Goal: Task Accomplishment & Management: Manage account settings

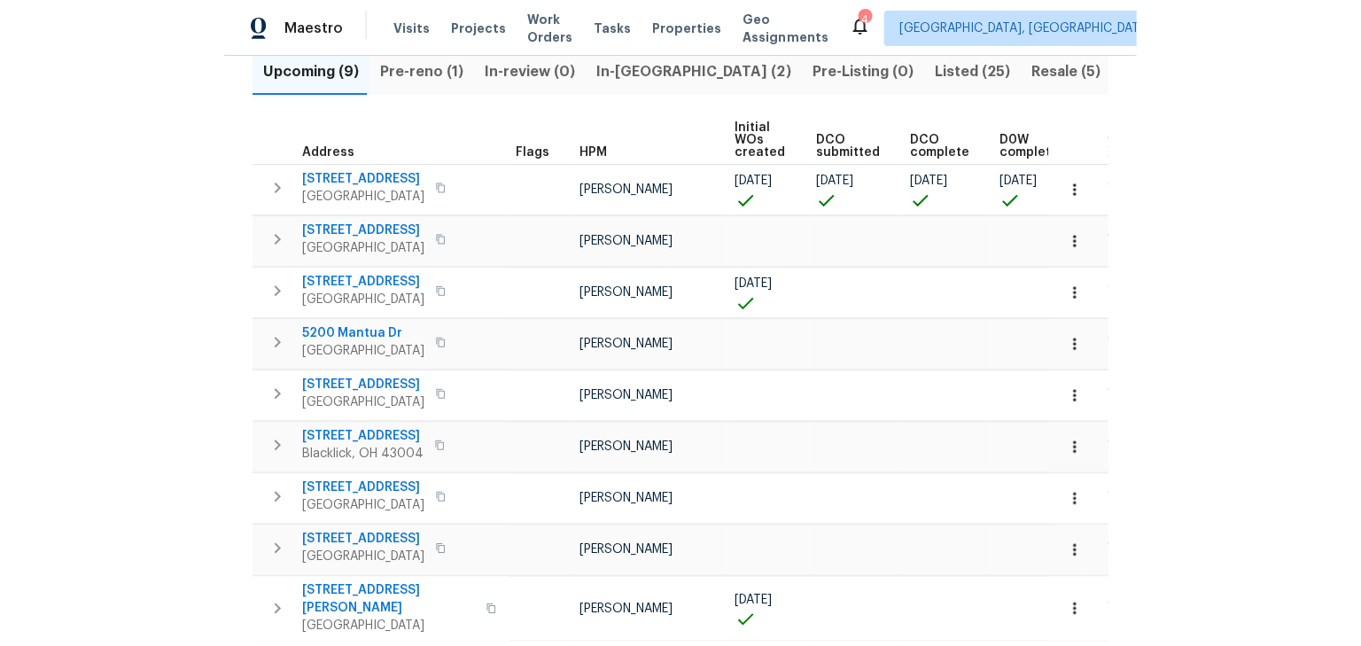
scroll to position [135, 0]
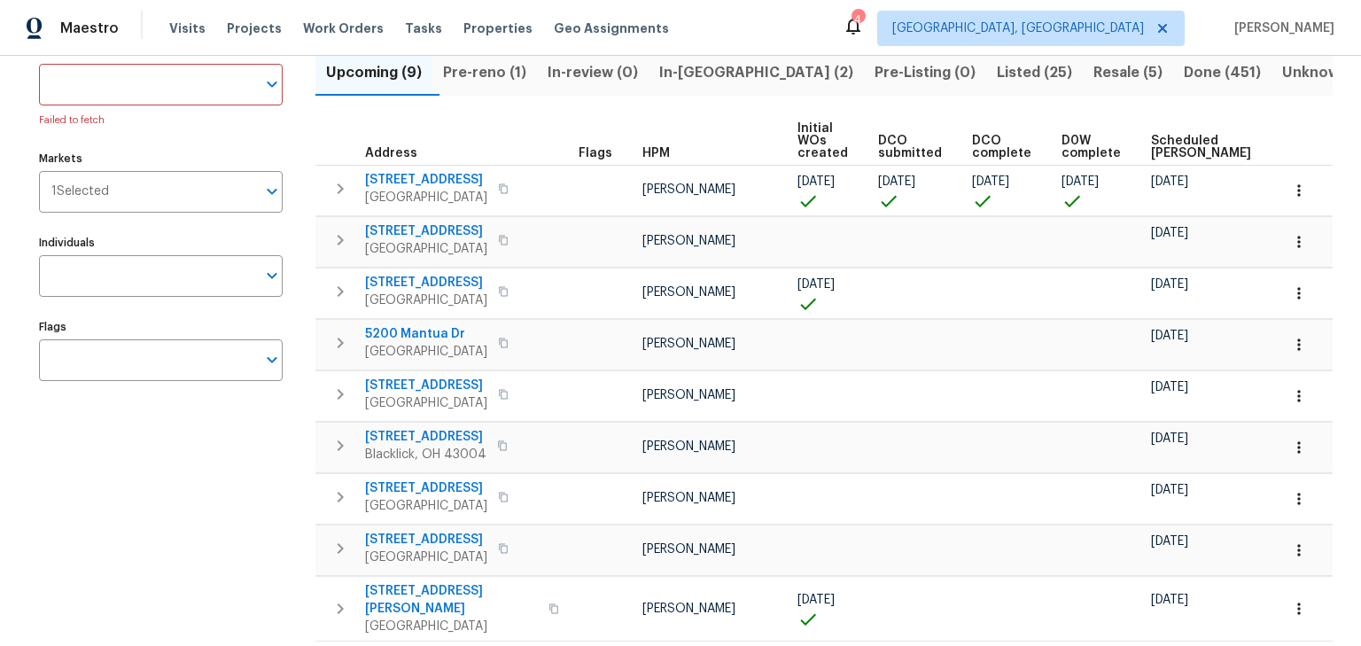
click at [518, 75] on span "Pre-reno (1)" at bounding box center [484, 72] width 83 height 25
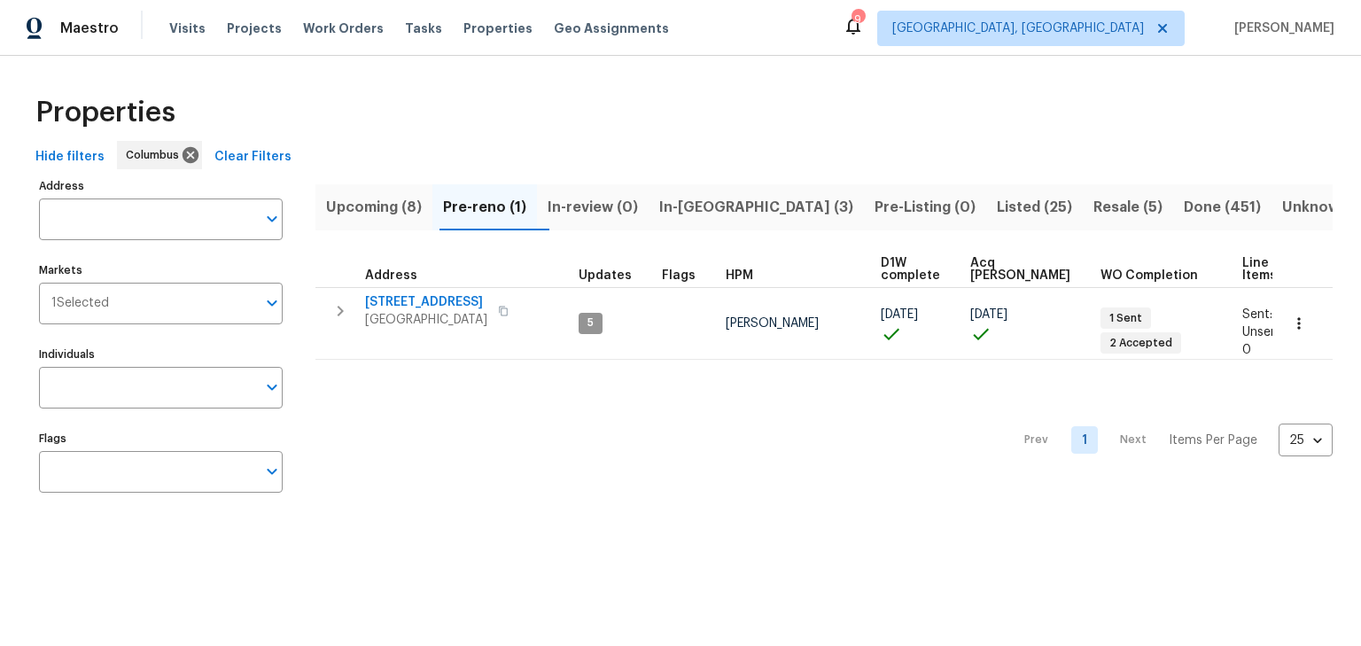
click at [395, 206] on span "Upcoming (8)" at bounding box center [374, 207] width 96 height 25
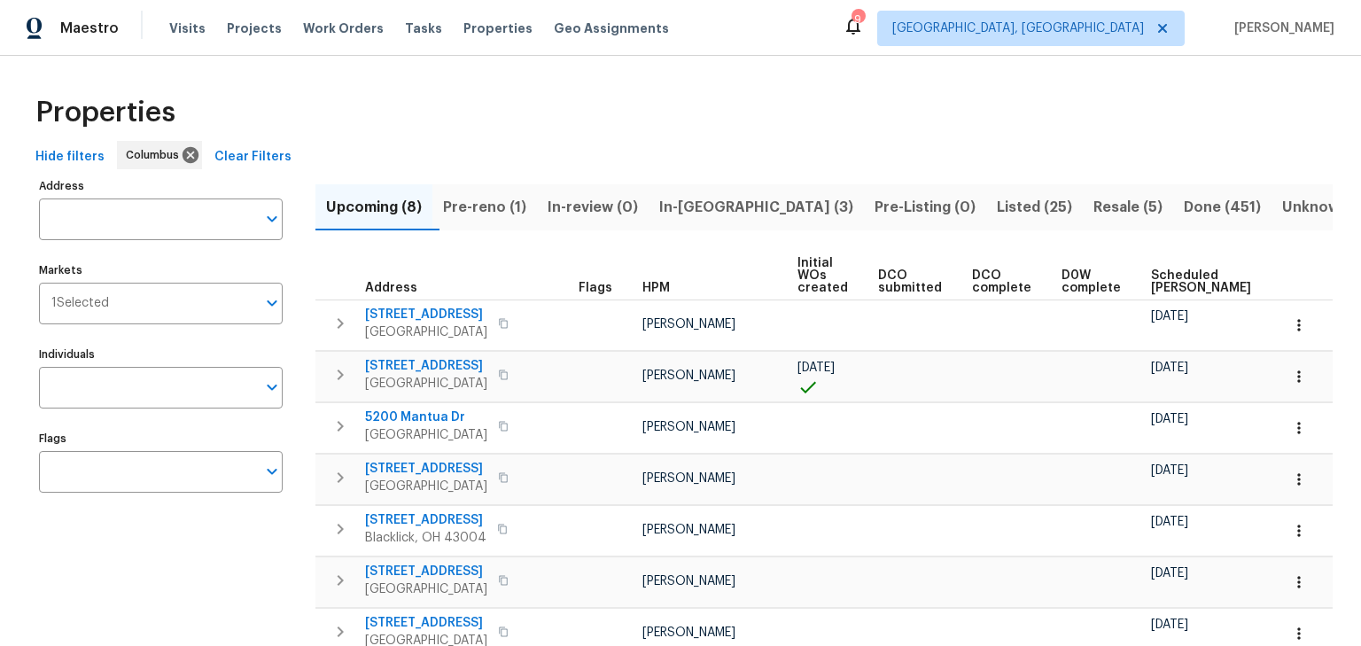
click at [712, 210] on span "In-reno (3)" at bounding box center [756, 207] width 194 height 25
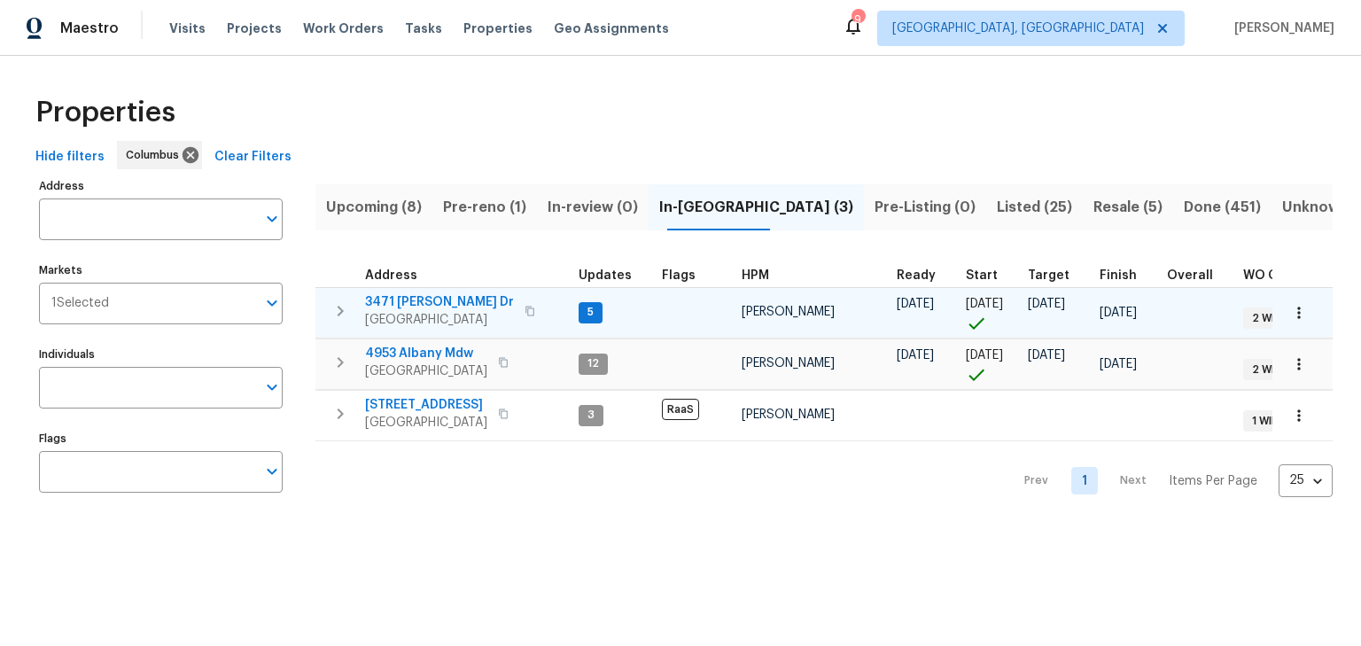
click at [423, 298] on span "3471 Marlin Dr" at bounding box center [439, 302] width 149 height 18
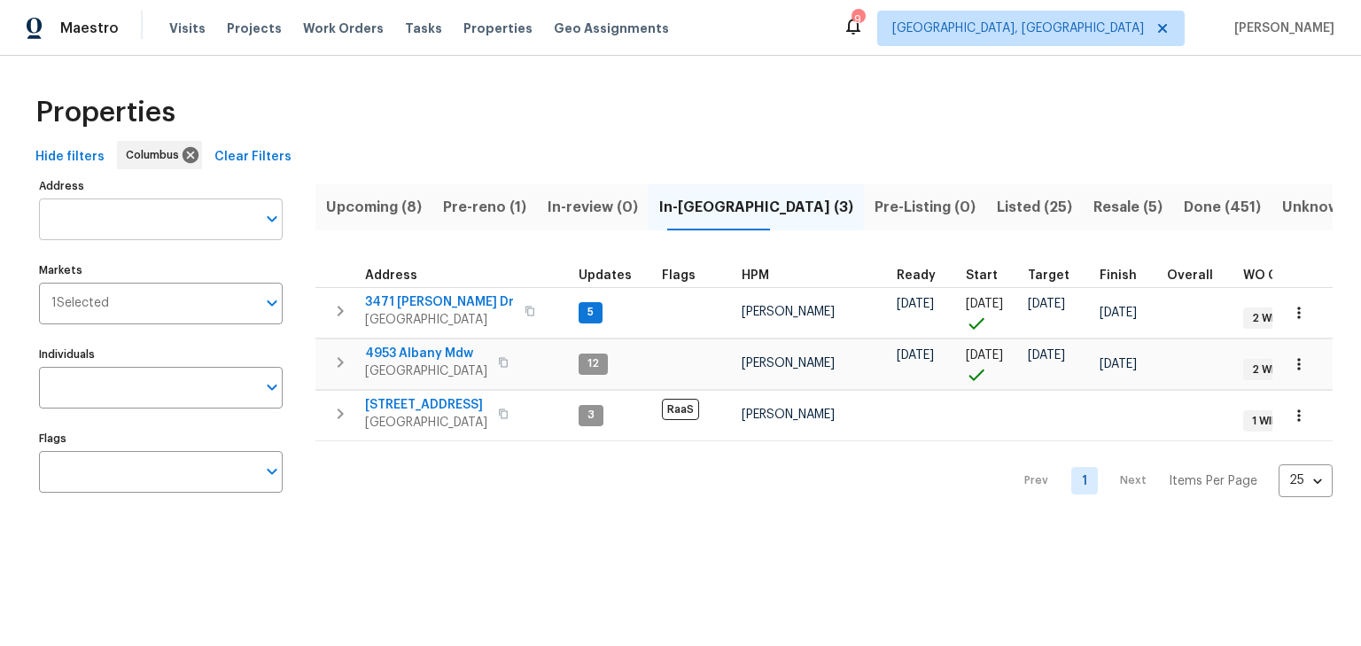
click at [126, 213] on input "Address" at bounding box center [147, 219] width 217 height 42
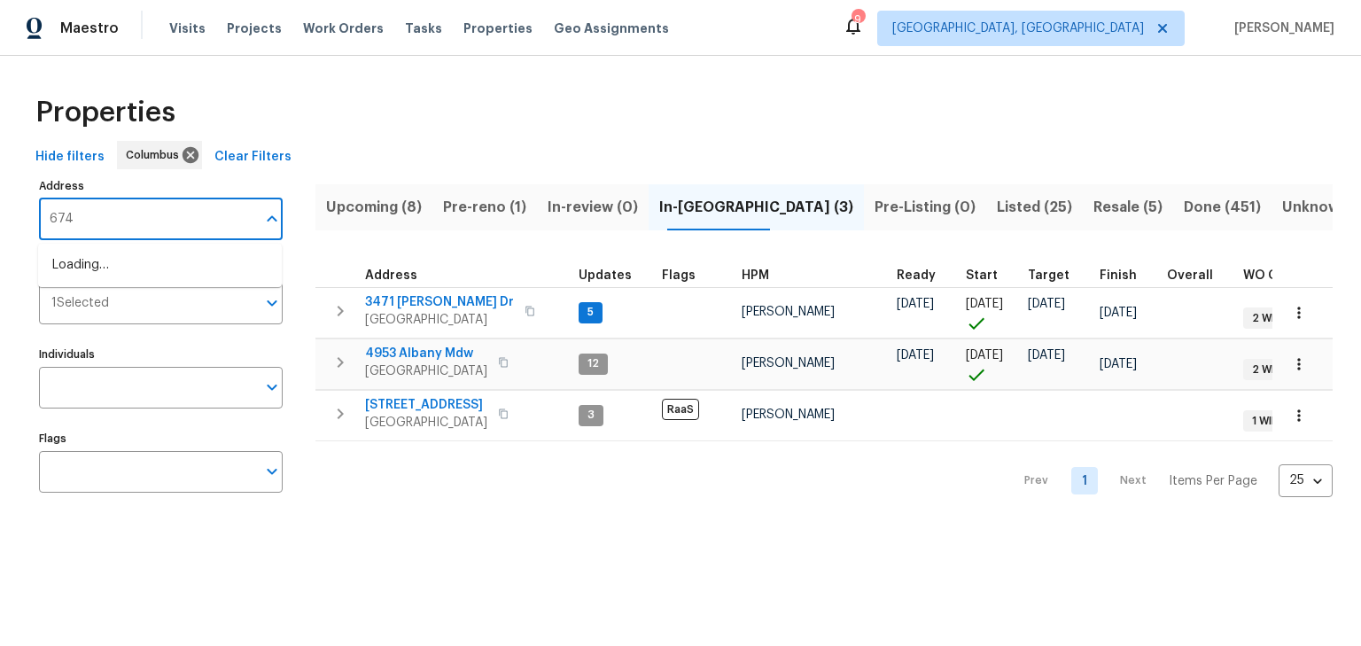
type input "6741"
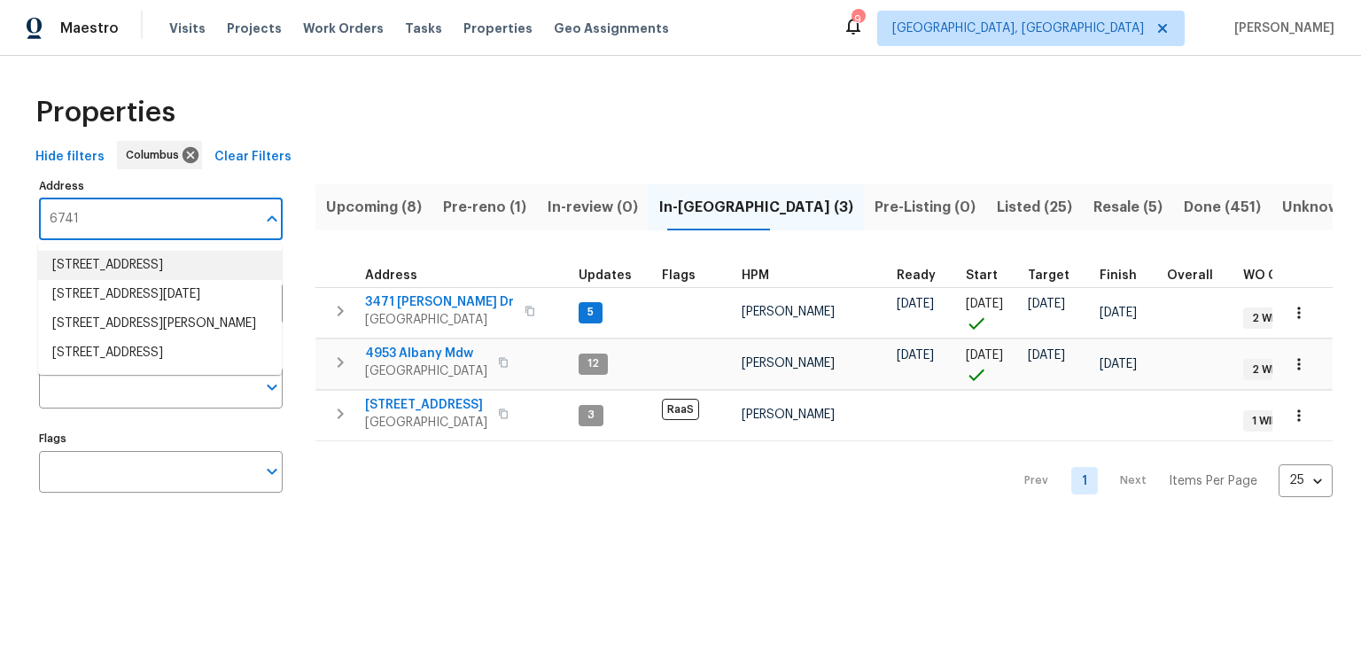
click at [156, 280] on li "6741 Bigerton Bnd Canal Winchester OH 43110" at bounding box center [160, 265] width 244 height 29
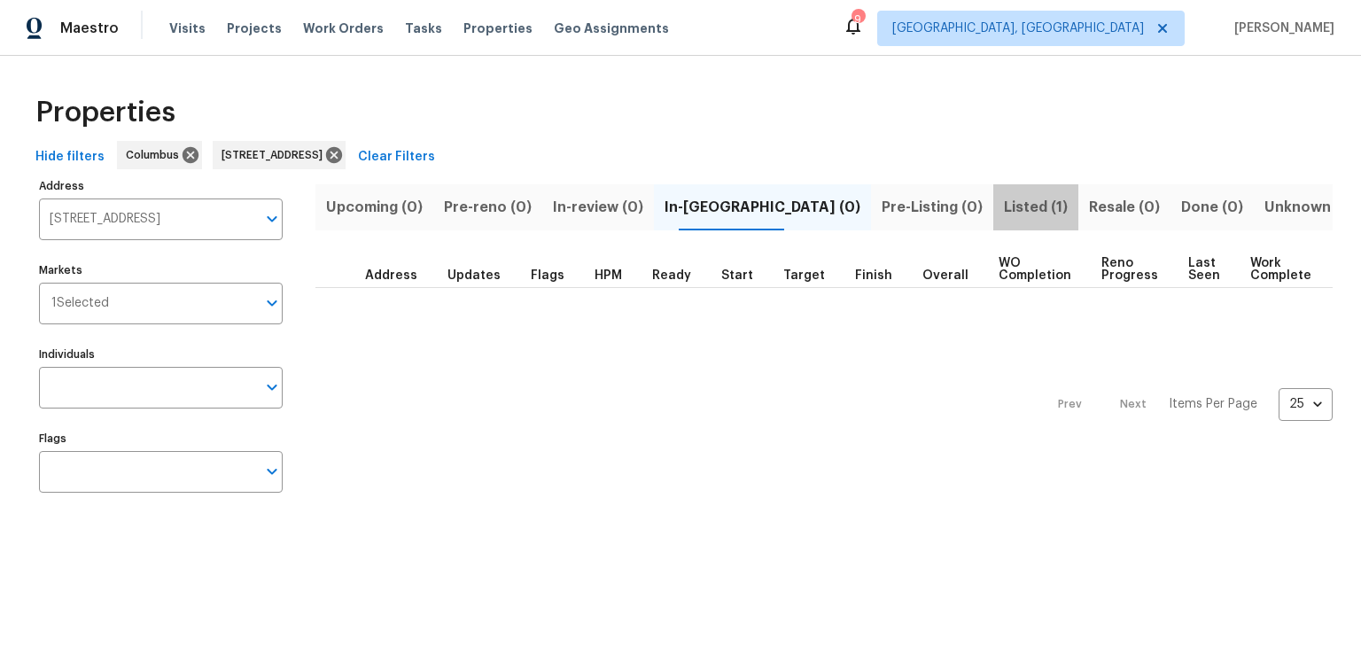
click at [1004, 202] on span "Listed (1)" at bounding box center [1036, 207] width 64 height 25
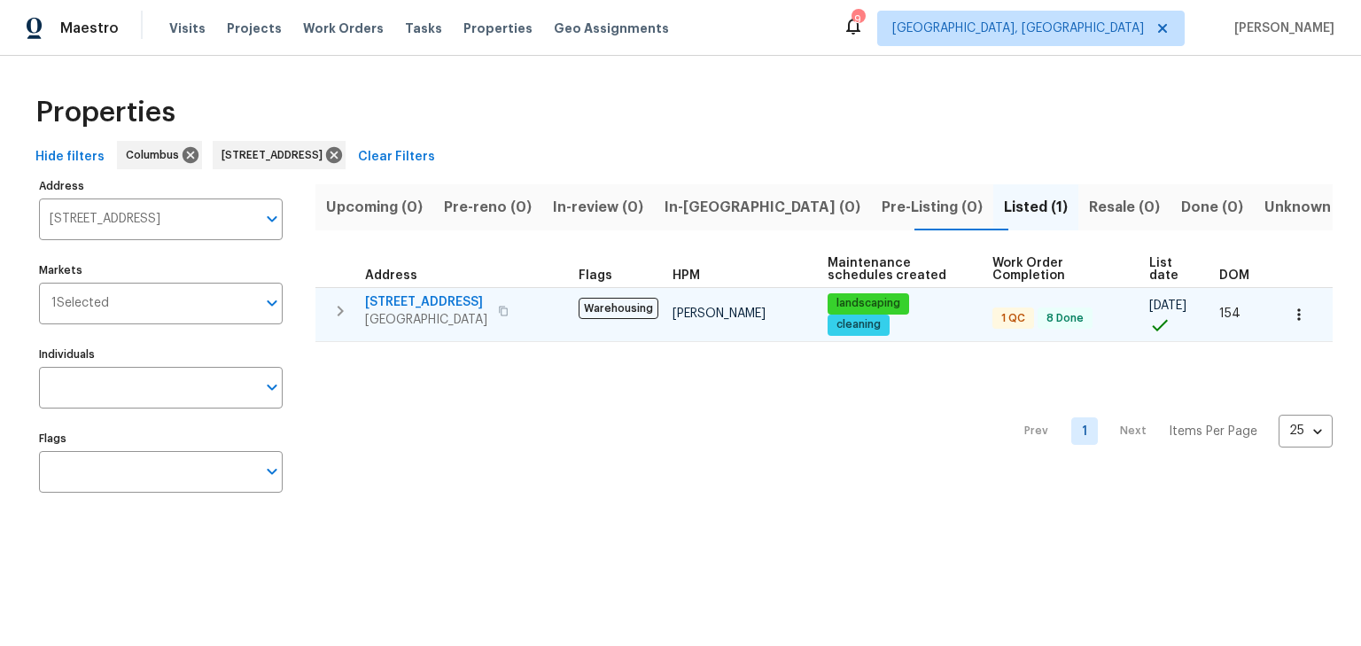
click at [412, 301] on span "[STREET_ADDRESS]" at bounding box center [426, 302] width 122 height 18
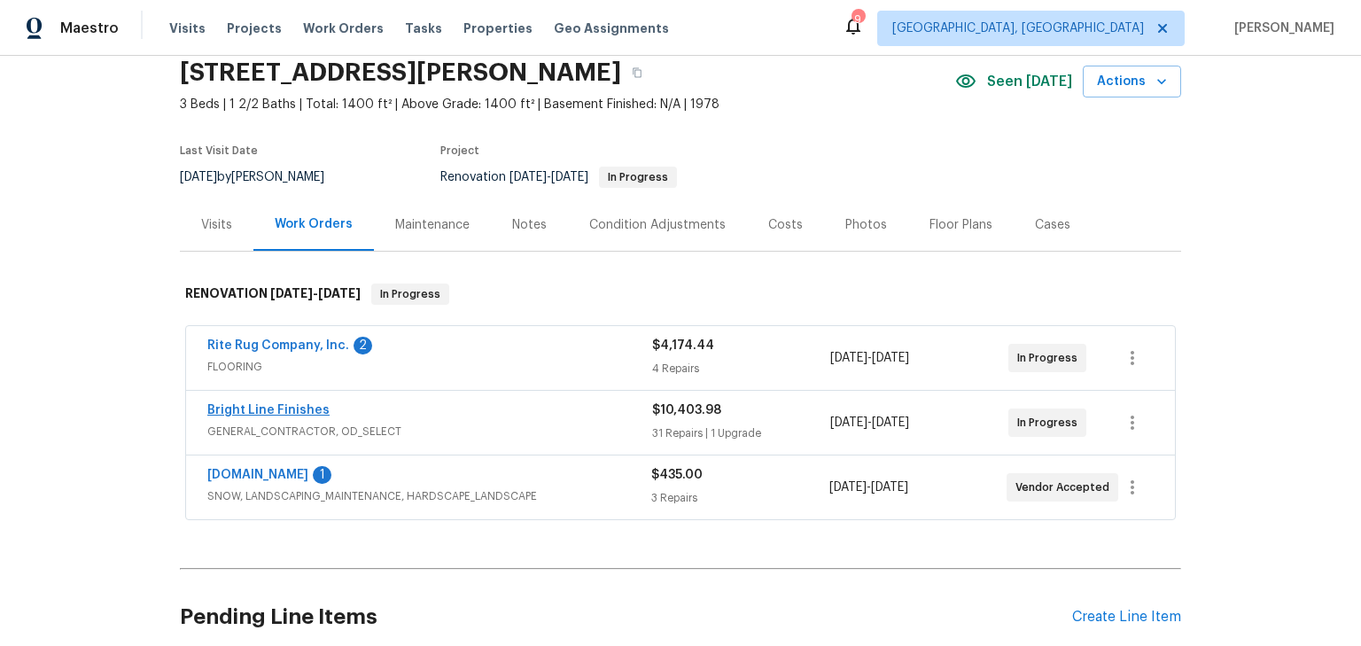
scroll to position [71, 0]
click at [289, 404] on link "Bright Line Finishes" at bounding box center [268, 409] width 122 height 12
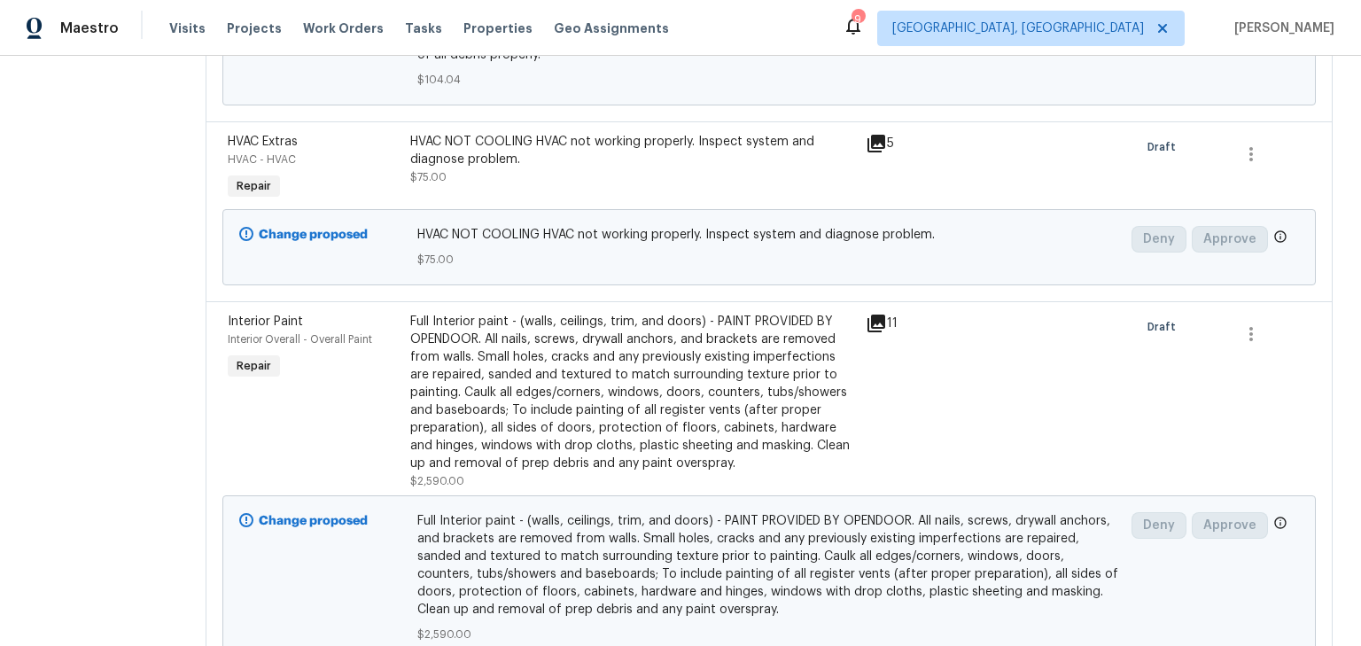
click at [621, 406] on div "Full Interior paint - (walls, ceilings, trim, and doors) - PAINT PROVIDED BY OP…" at bounding box center [632, 392] width 445 height 159
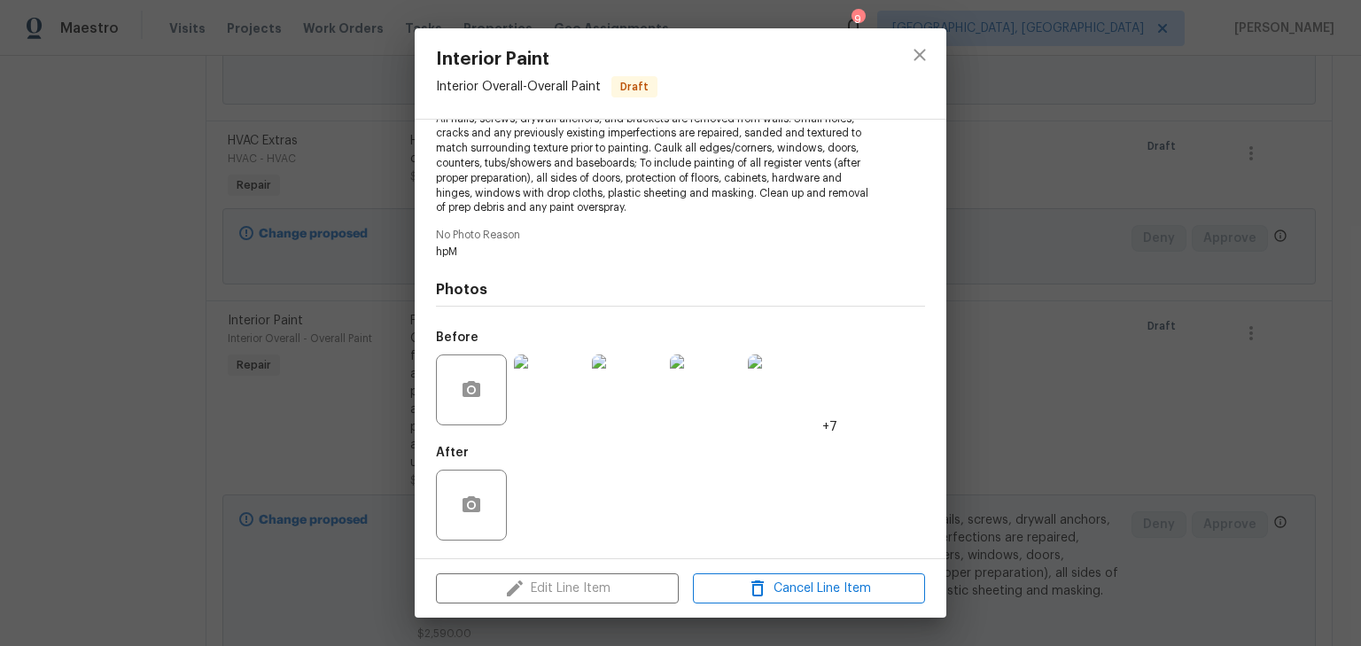
scroll to position [229, 0]
click at [631, 392] on img at bounding box center [627, 389] width 71 height 71
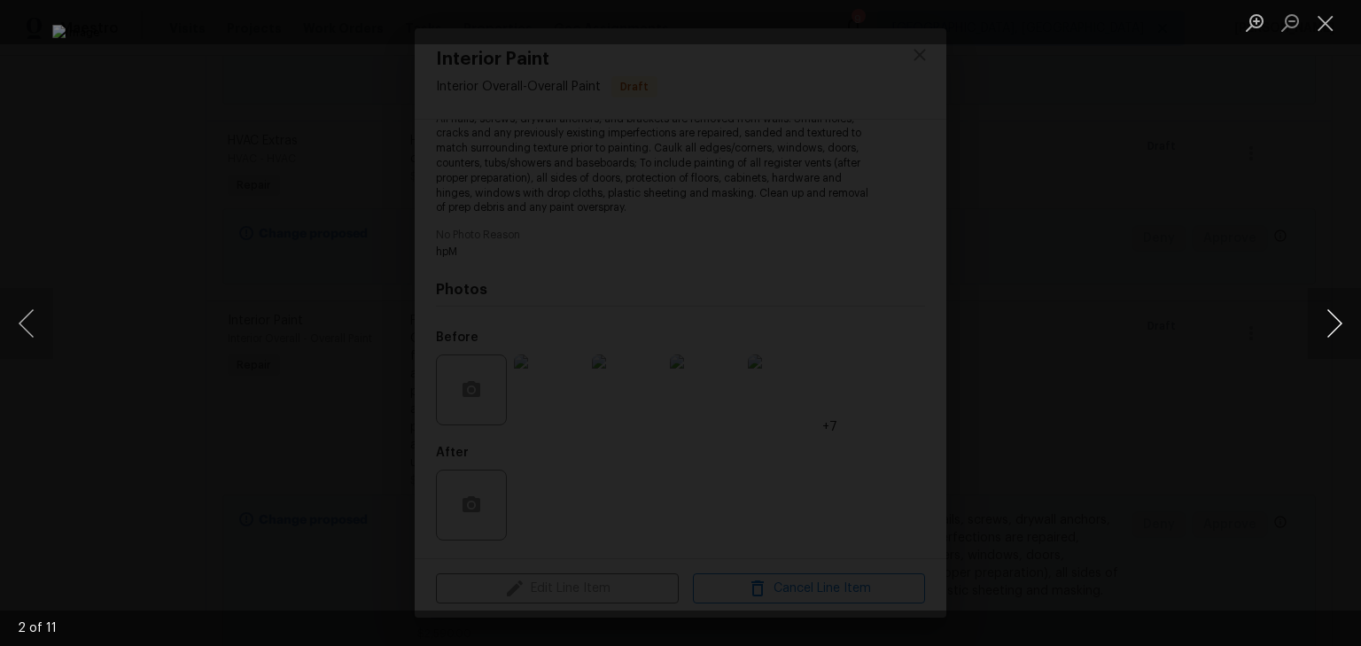
click at [1332, 334] on button "Next image" at bounding box center [1333, 323] width 53 height 71
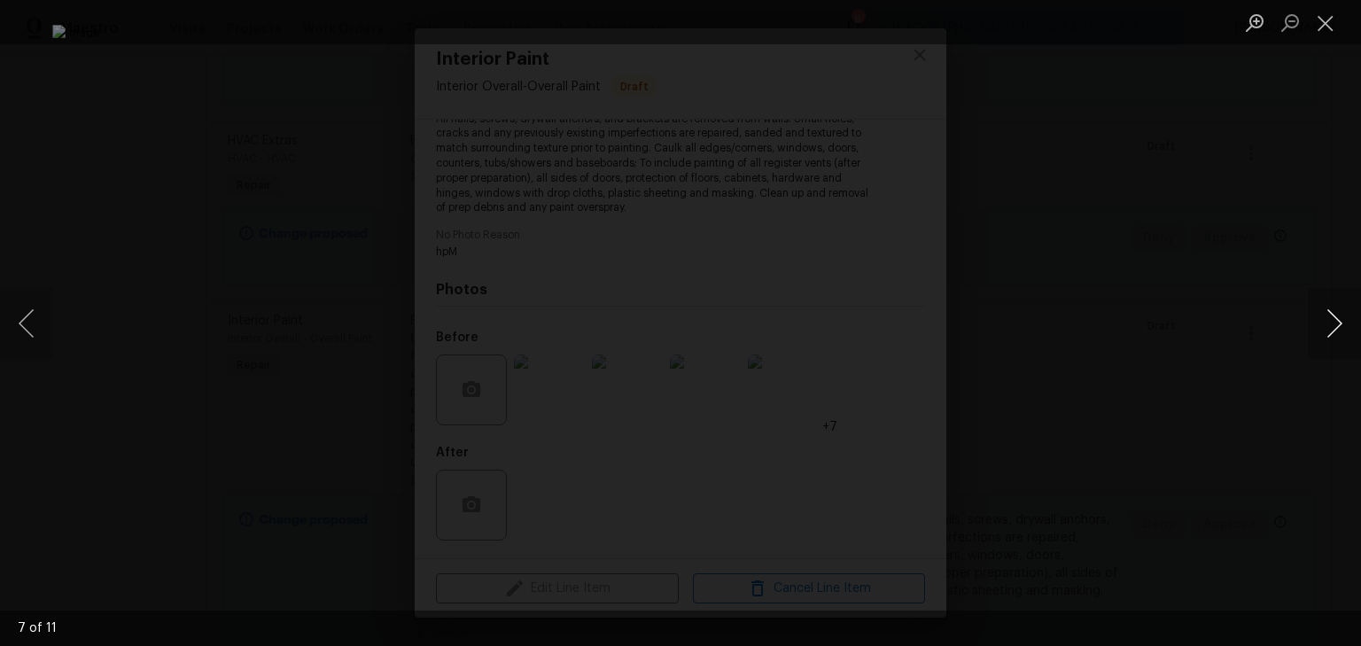
click at [1332, 334] on button "Next image" at bounding box center [1333, 323] width 53 height 71
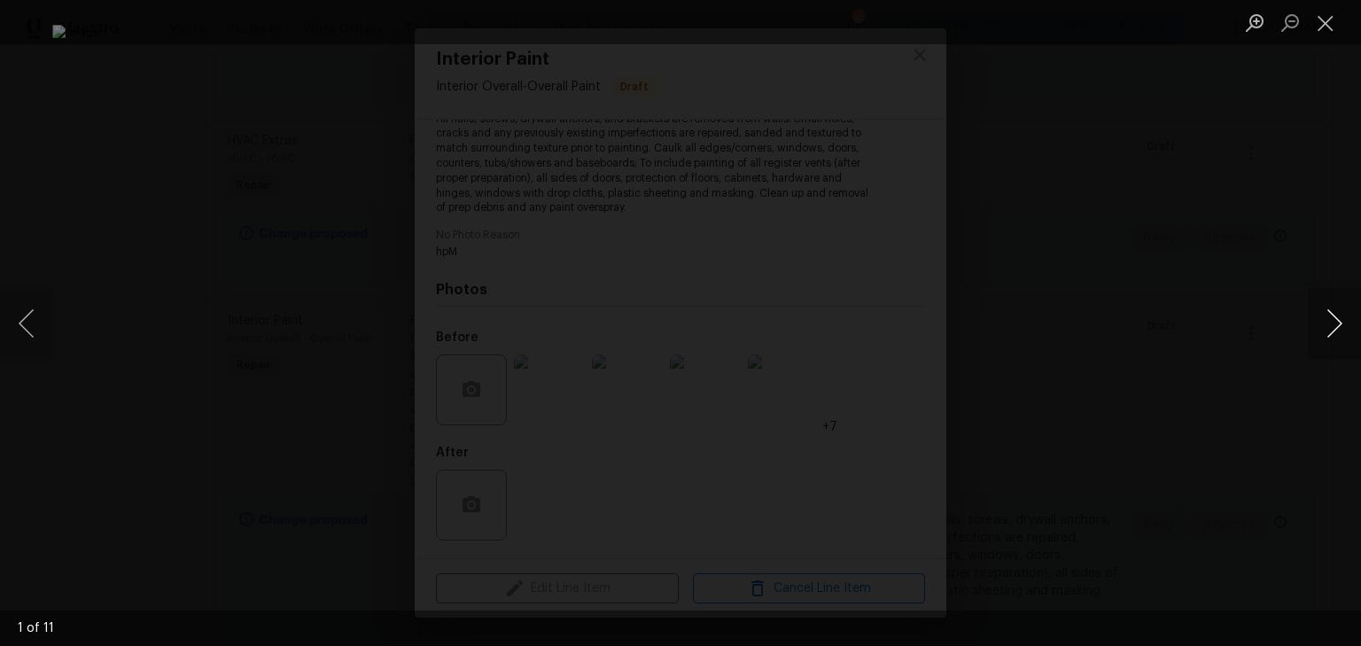
click at [1332, 334] on button "Next image" at bounding box center [1333, 323] width 53 height 71
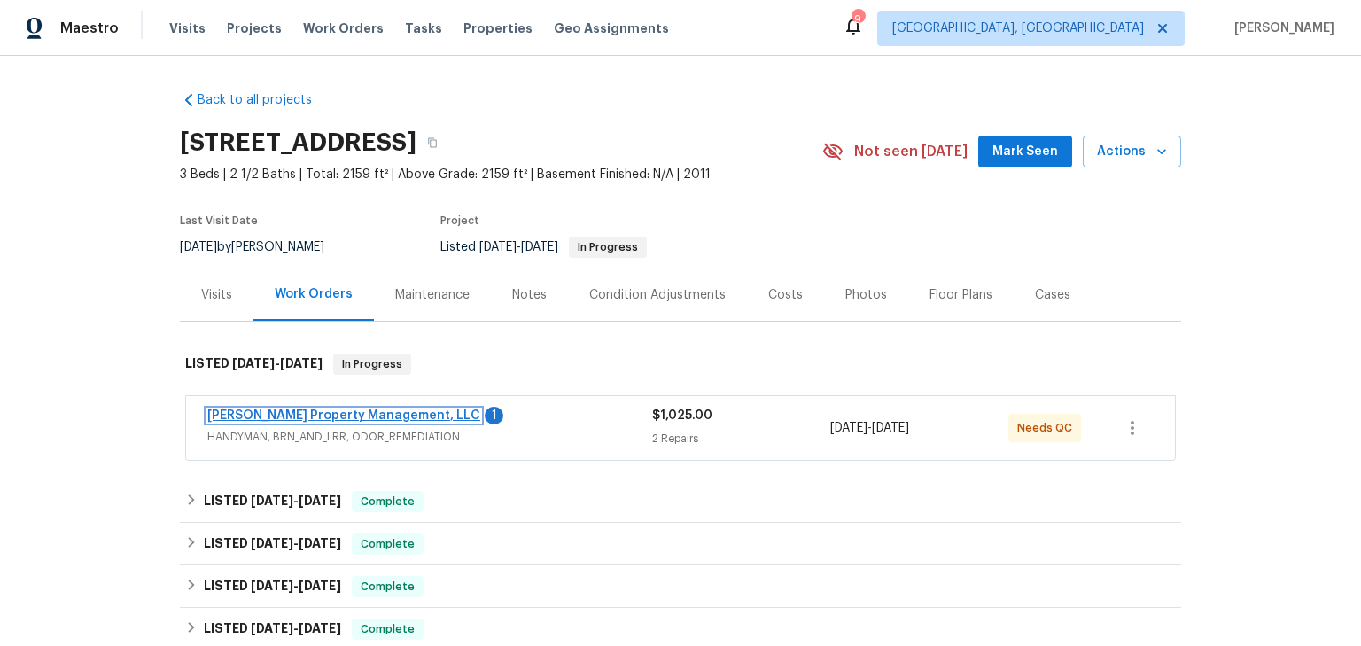
click at [359, 413] on link "[PERSON_NAME] Property Management, LLC" at bounding box center [343, 415] width 273 height 12
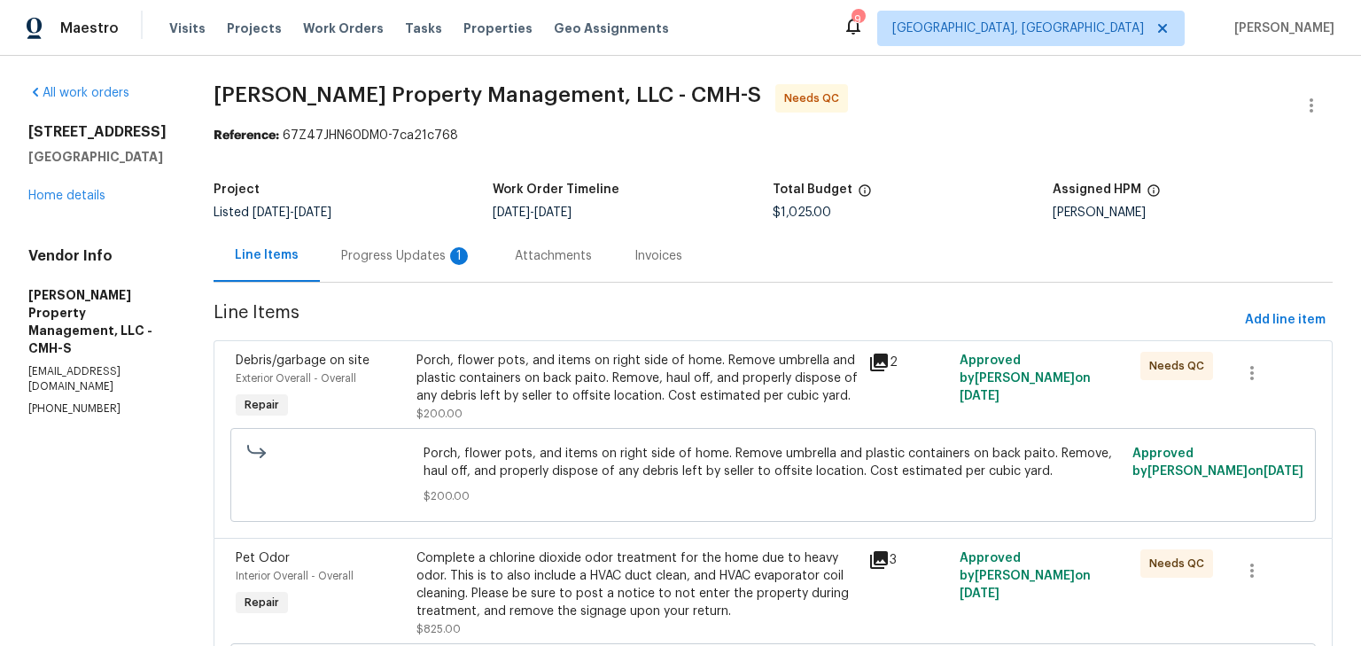
click at [402, 252] on div "Progress Updates 1" at bounding box center [406, 256] width 131 height 18
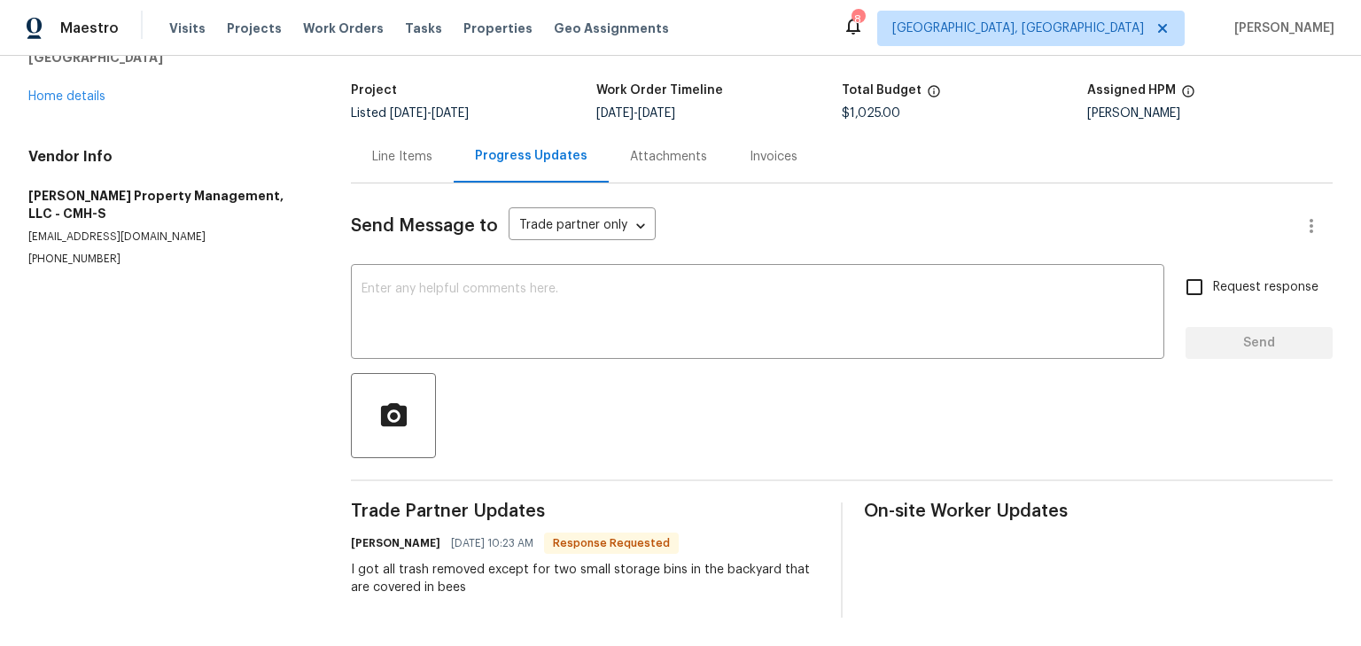
scroll to position [110, 0]
click at [402, 148] on div "Line Items" at bounding box center [402, 157] width 60 height 18
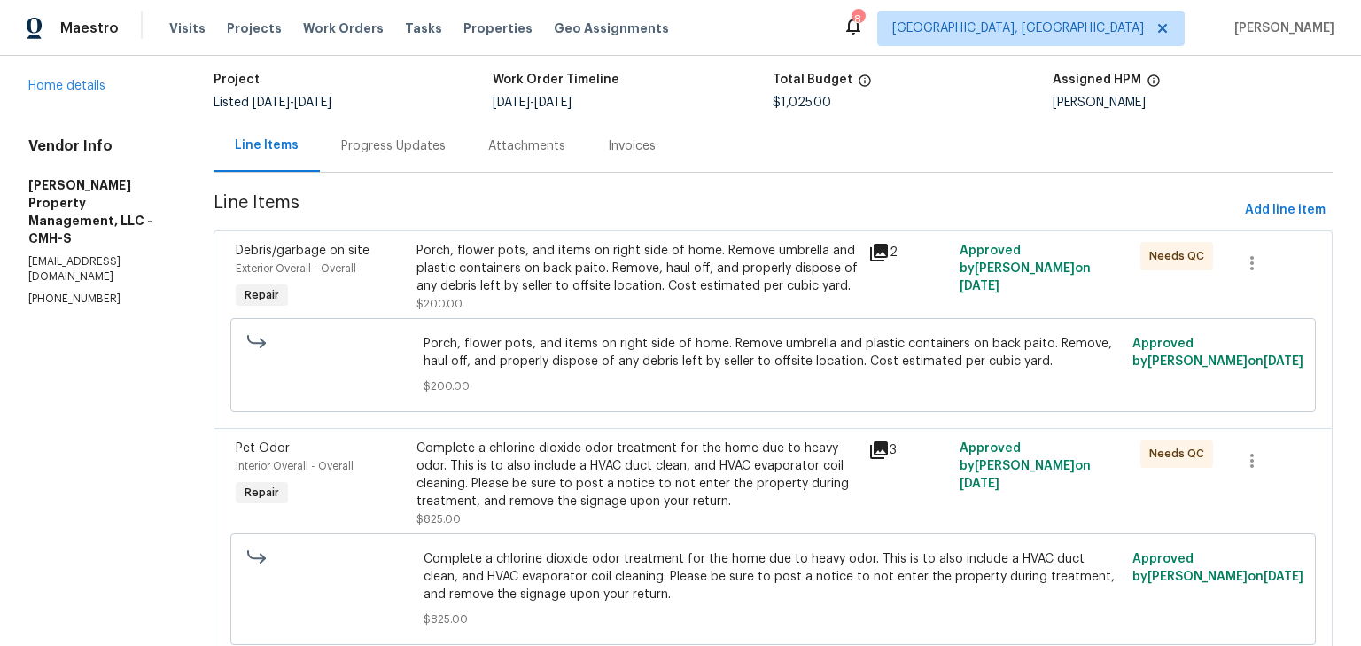
scroll to position [128, 0]
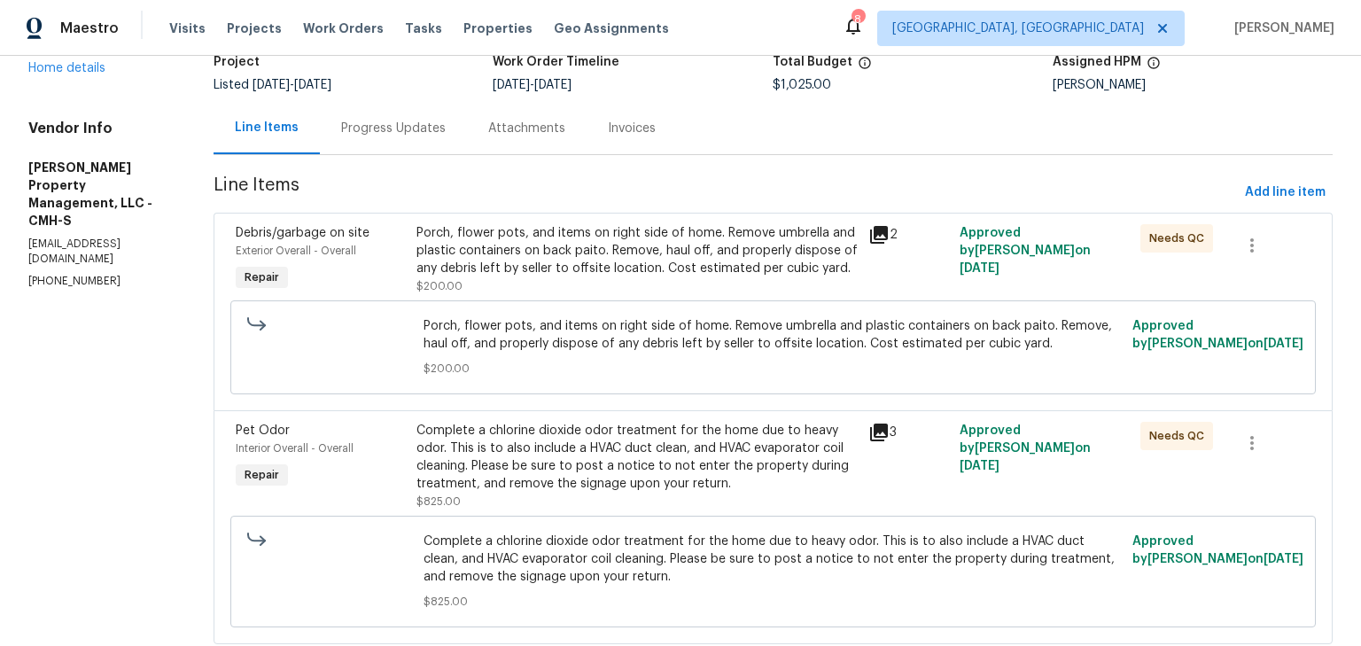
click at [874, 232] on icon at bounding box center [879, 235] width 18 height 18
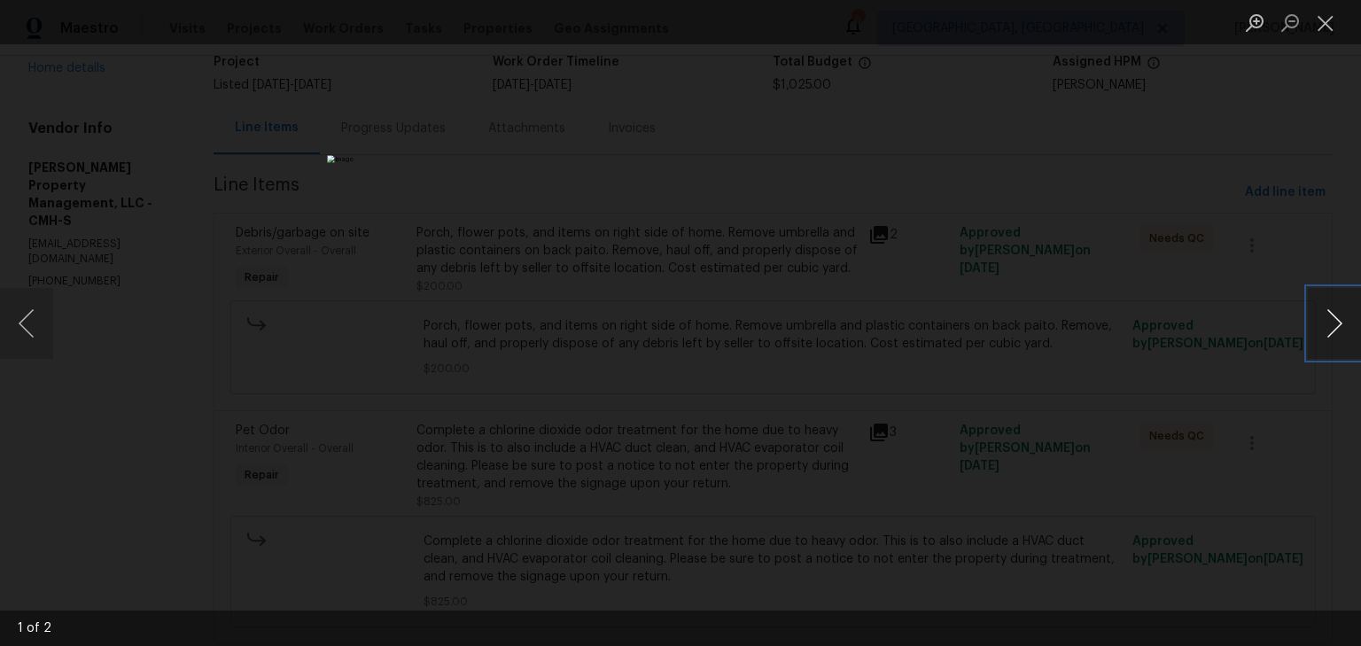
click at [1330, 314] on button "Next image" at bounding box center [1333, 323] width 53 height 71
click at [1321, 27] on button "Close lightbox" at bounding box center [1324, 22] width 35 height 31
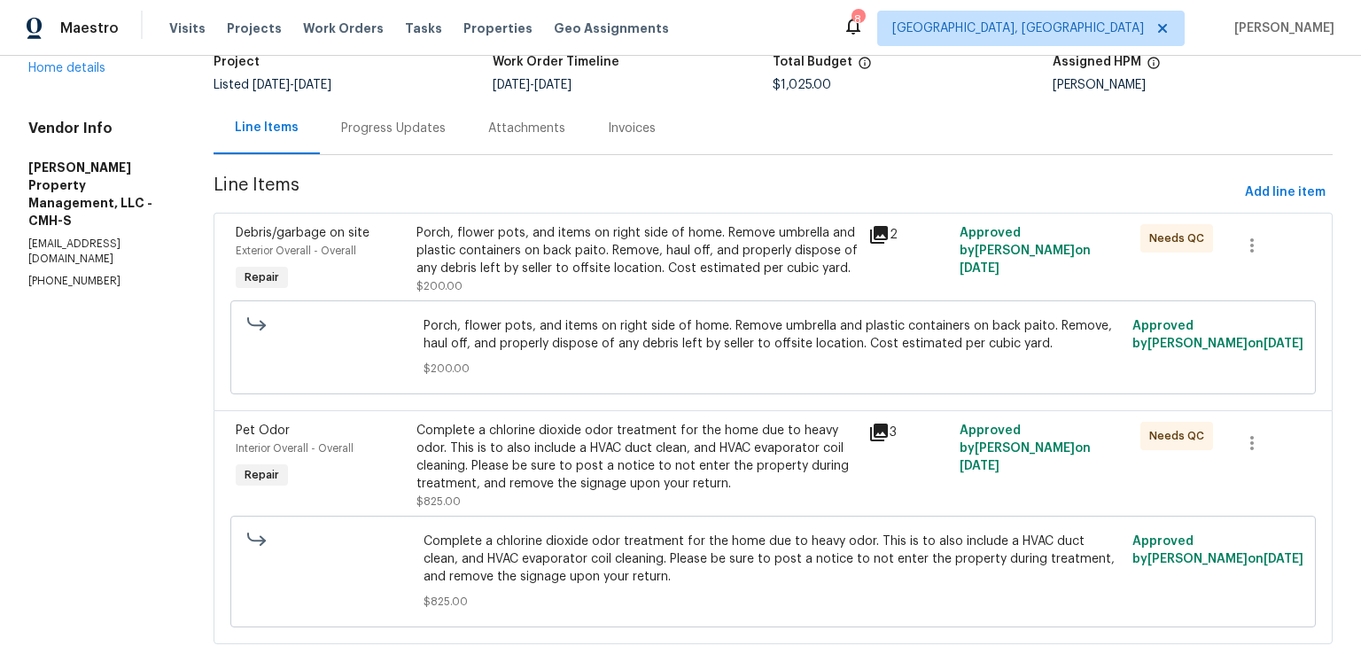
click at [540, 278] on div "Porch, flower pots, and items on right side of home. Remove umbrella and plasti…" at bounding box center [637, 259] width 442 height 71
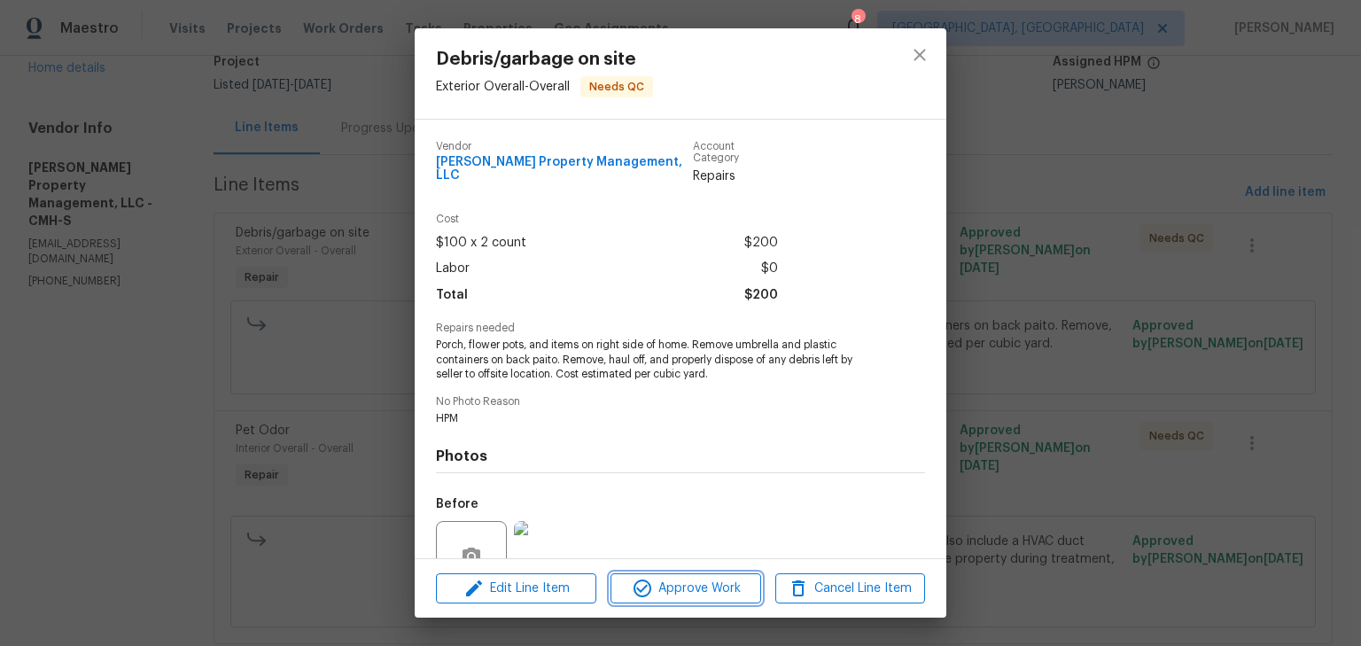
click at [670, 578] on span "Approve Work" at bounding box center [685, 589] width 139 height 22
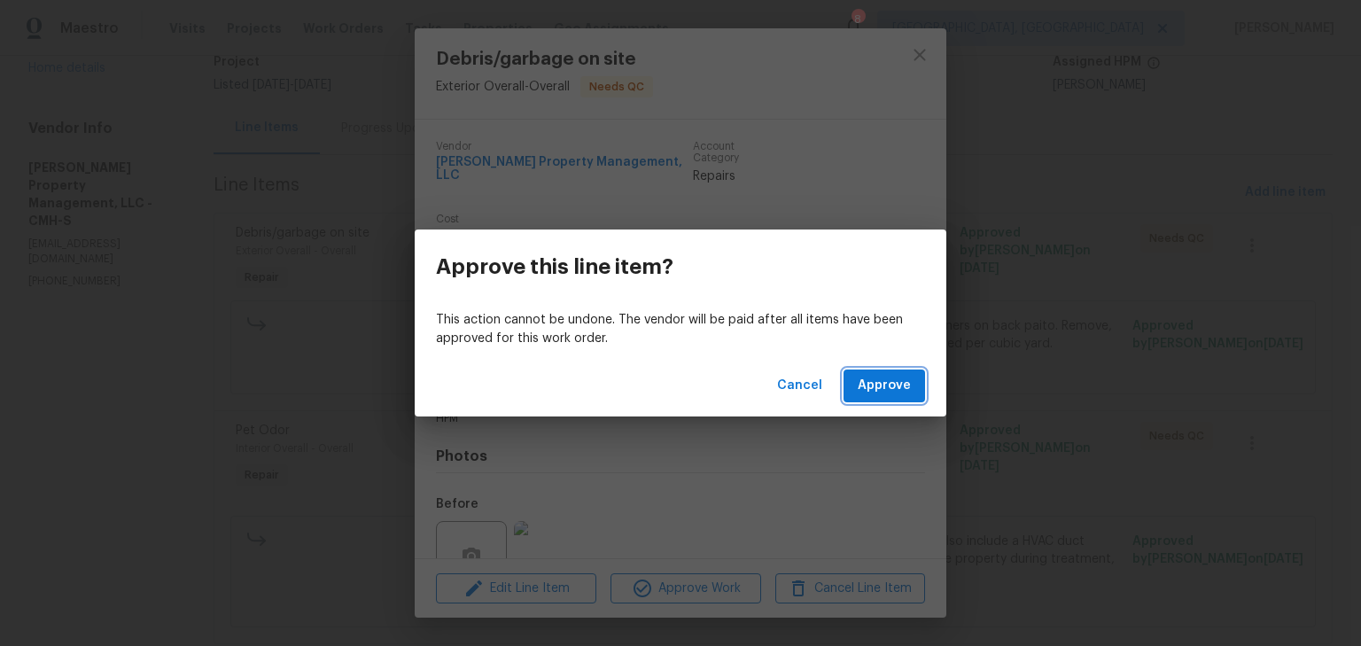
click at [890, 381] on span "Approve" at bounding box center [883, 386] width 53 height 22
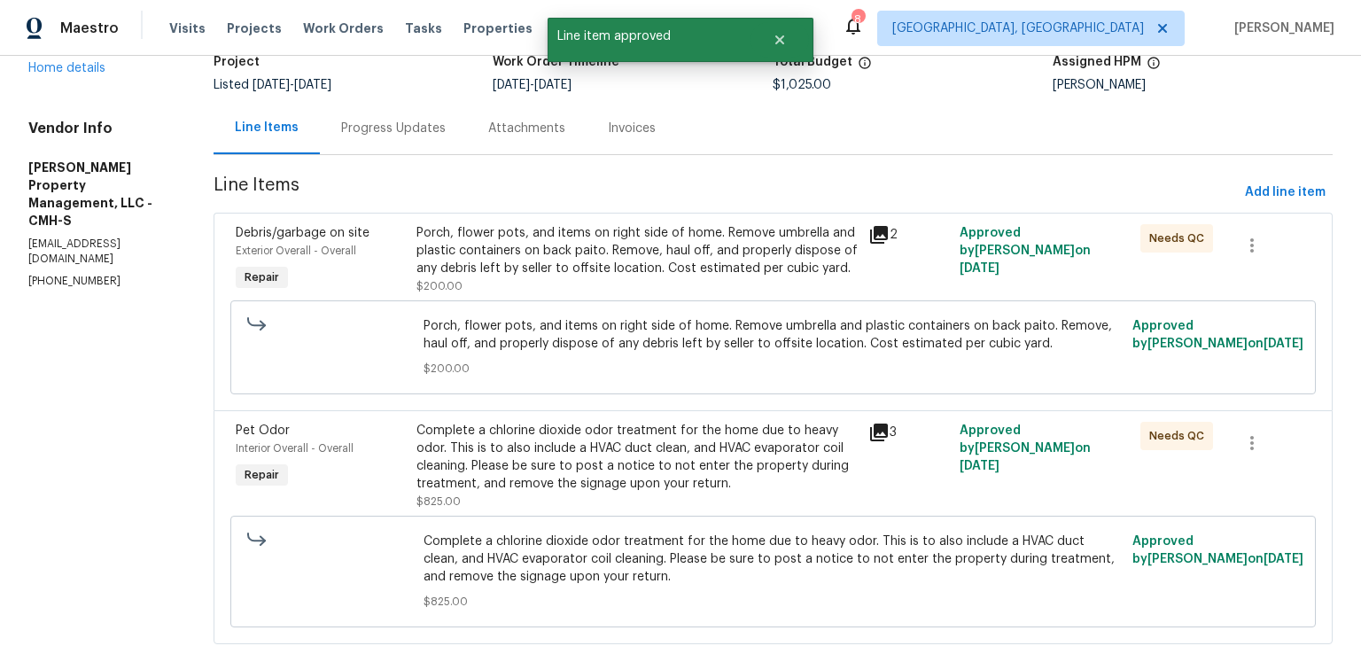
scroll to position [0, 0]
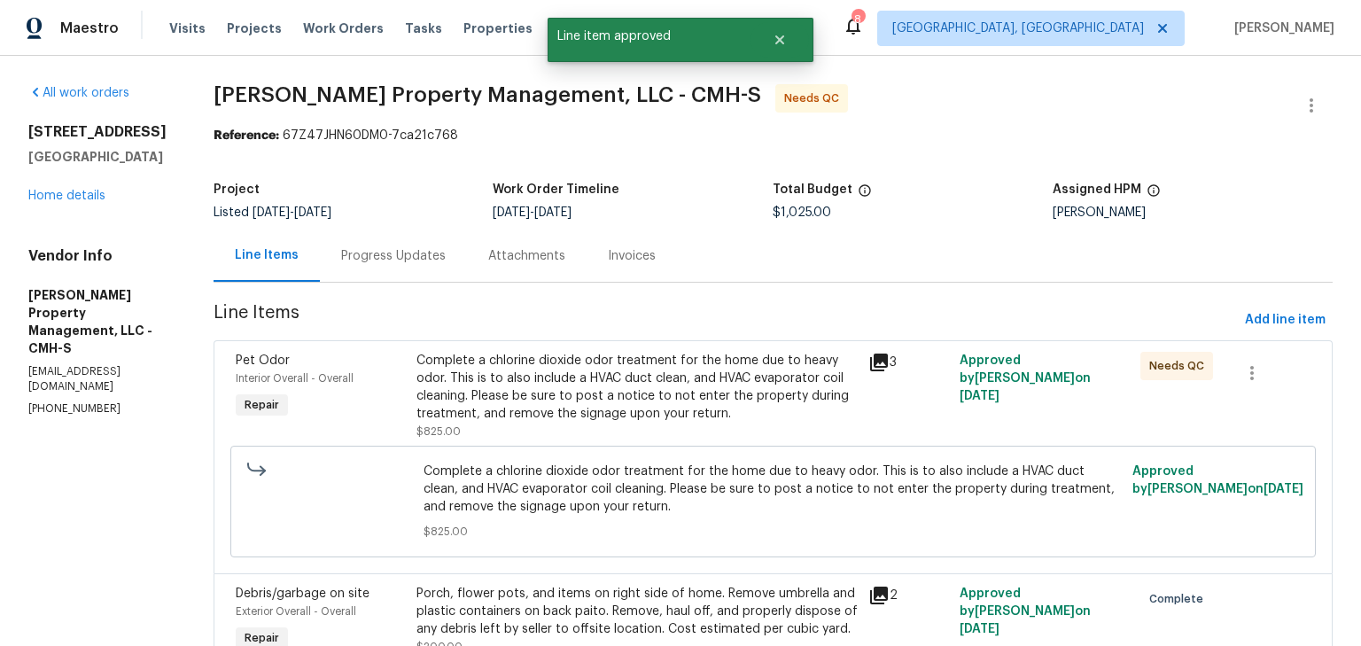
click at [648, 379] on div "Complete a chlorine dioxide odor treatment for the home due to heavy odor. This…" at bounding box center [637, 387] width 442 height 71
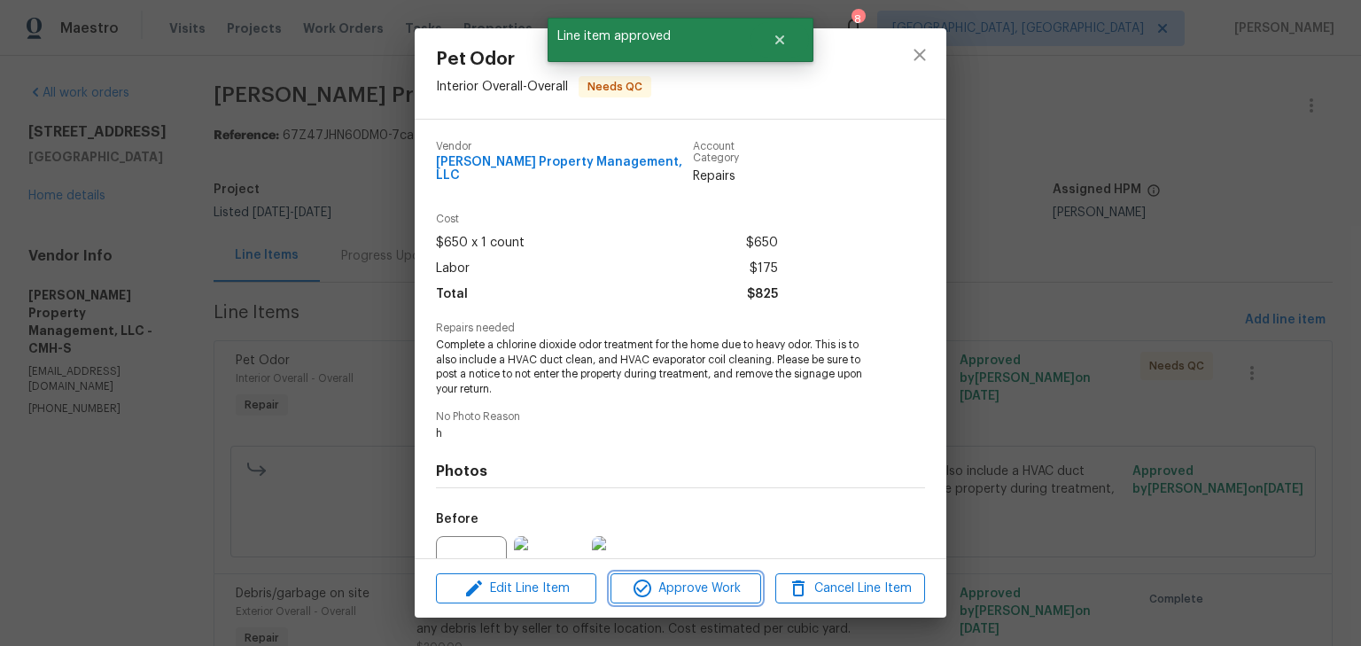
click at [684, 588] on span "Approve Work" at bounding box center [685, 589] width 139 height 22
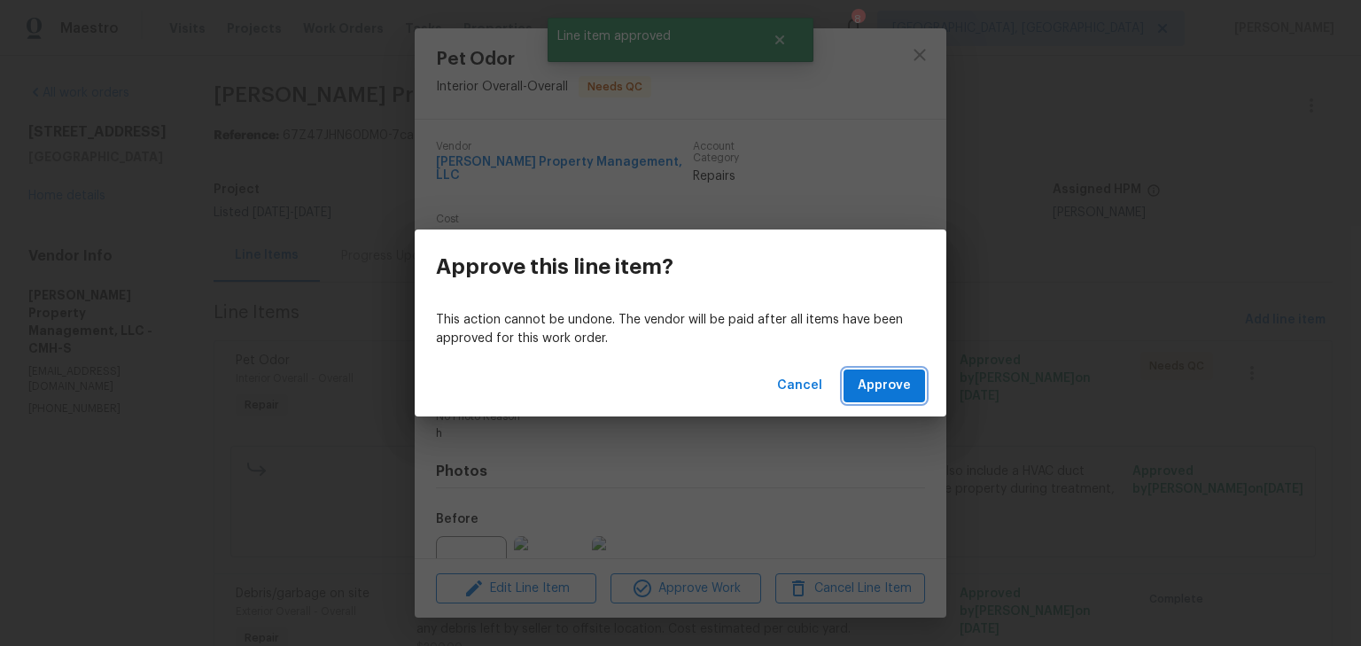
click at [882, 389] on span "Approve" at bounding box center [883, 386] width 53 height 22
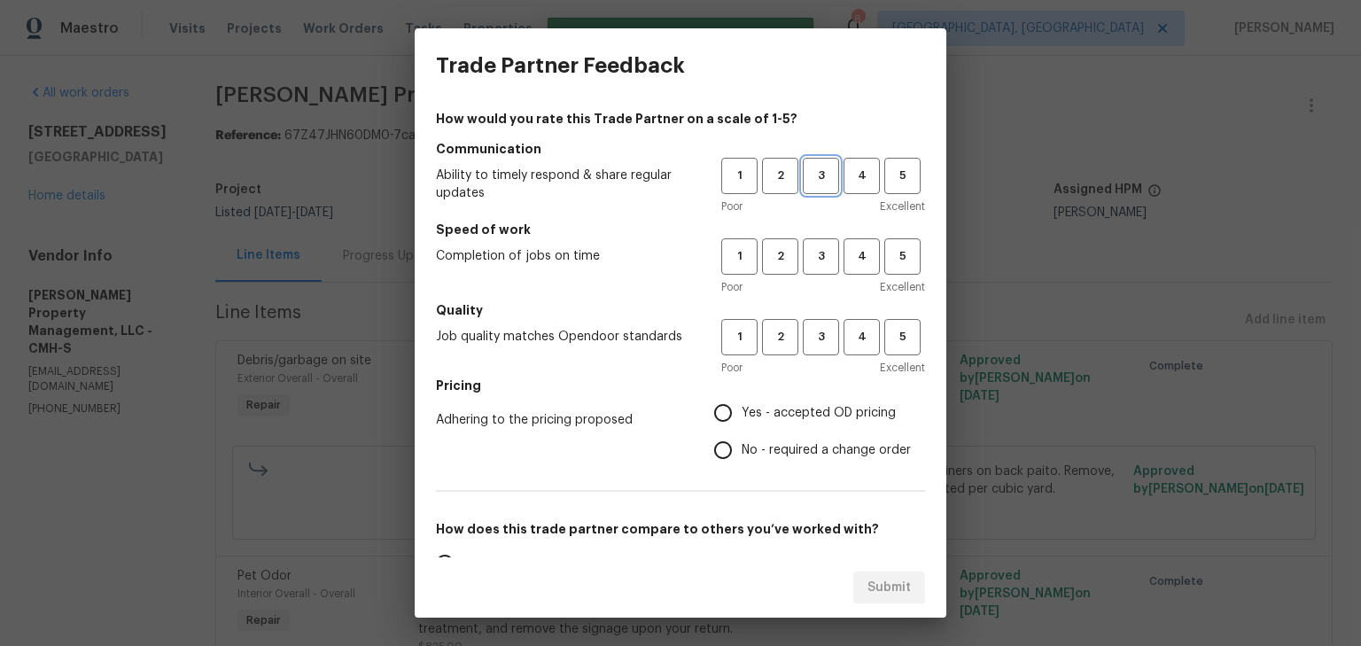
click at [818, 166] on span "3" at bounding box center [820, 176] width 33 height 20
click at [807, 264] on span "3" at bounding box center [820, 256] width 33 height 20
click at [811, 358] on div "1 2 3 4 5 Poor Excellent" at bounding box center [823, 348] width 204 height 58
click at [817, 330] on span "3" at bounding box center [820, 337] width 33 height 20
click at [710, 413] on input "Yes - accepted OD pricing" at bounding box center [722, 412] width 37 height 37
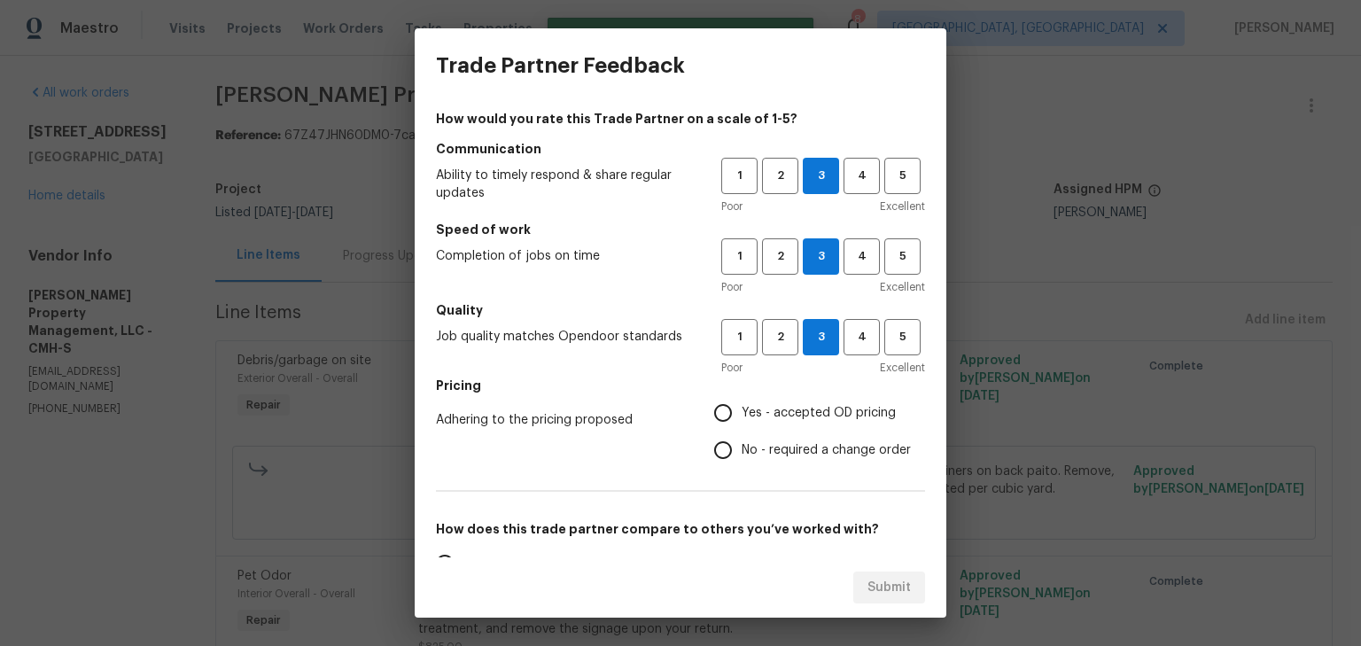
radio input "true"
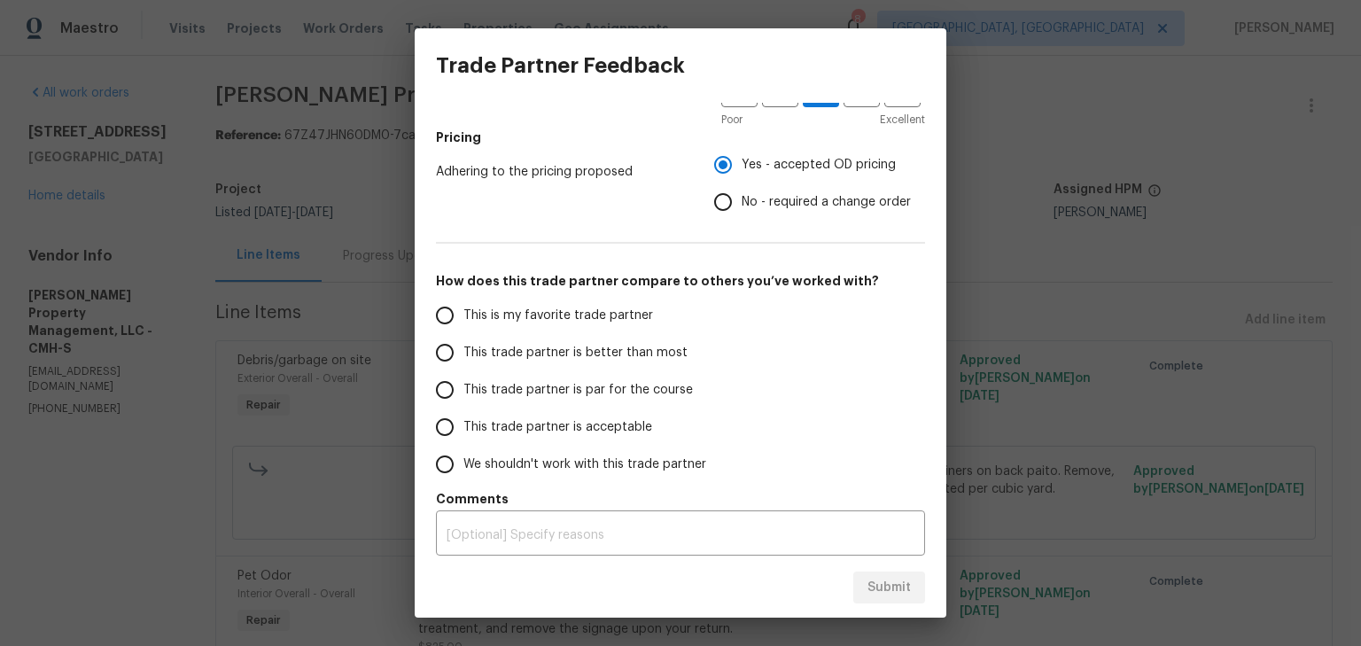
scroll to position [253, 0]
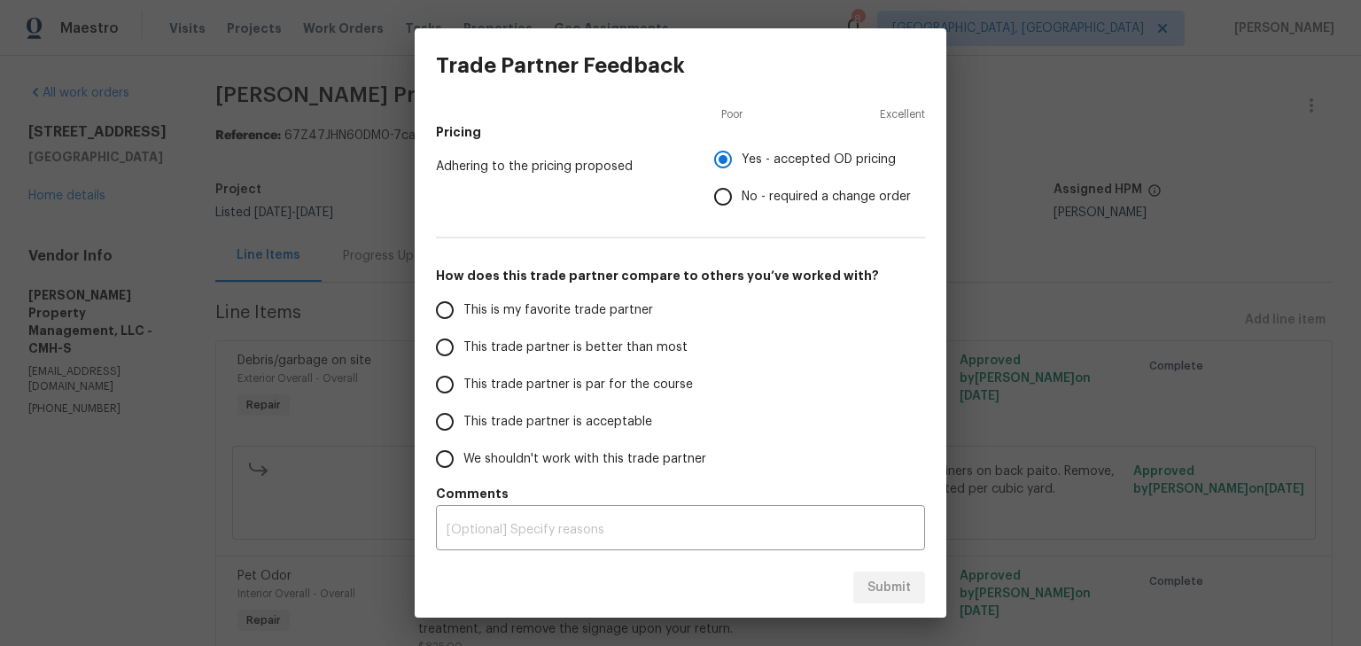
click at [506, 413] on span "This trade partner is acceptable" at bounding box center [557, 422] width 189 height 19
click at [463, 413] on input "This trade partner is acceptable" at bounding box center [444, 421] width 37 height 37
click at [863, 588] on button "Submit" at bounding box center [889, 587] width 72 height 33
radio input "true"
radio input "false"
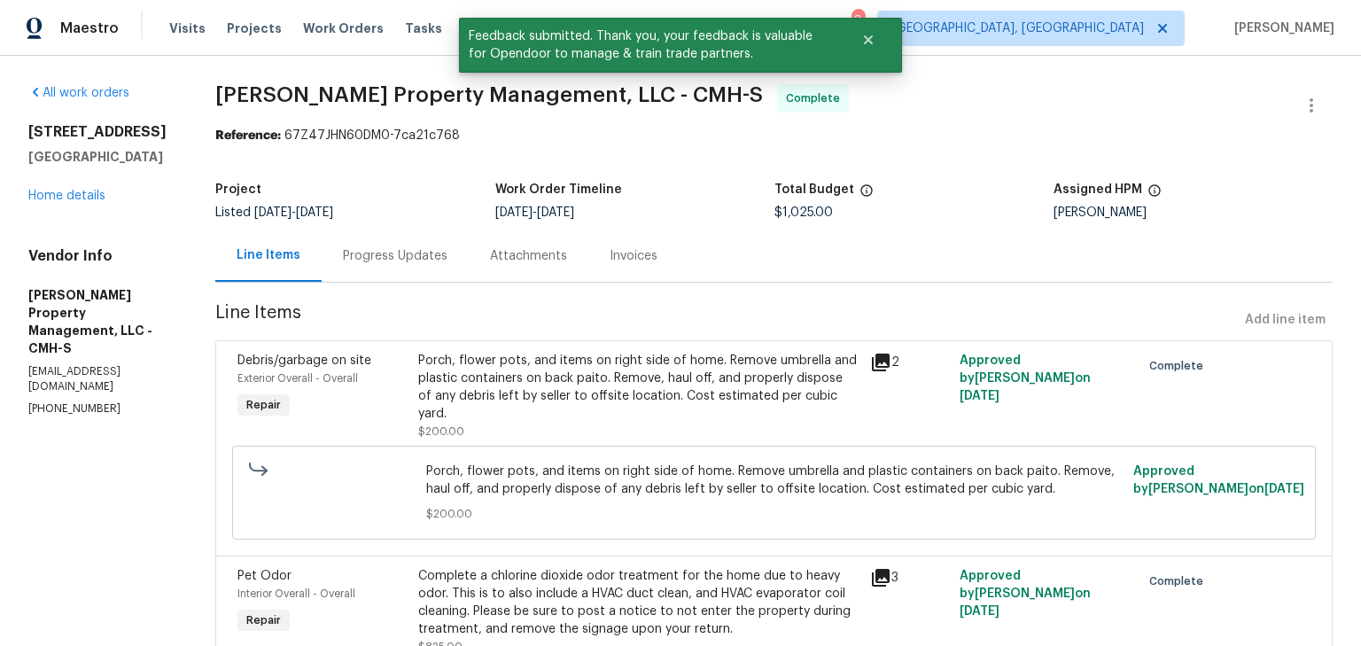
click at [380, 252] on div "Progress Updates" at bounding box center [395, 256] width 105 height 18
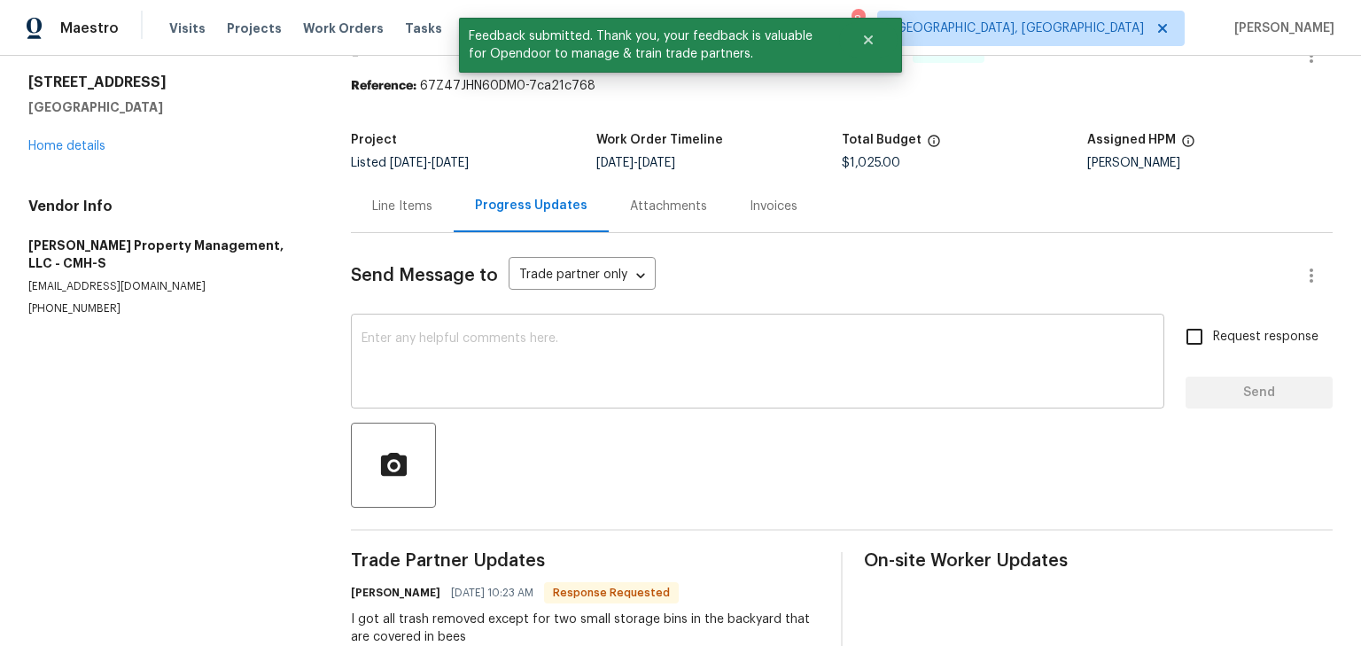
scroll to position [49, 0]
click at [483, 330] on div "x ​" at bounding box center [757, 364] width 813 height 90
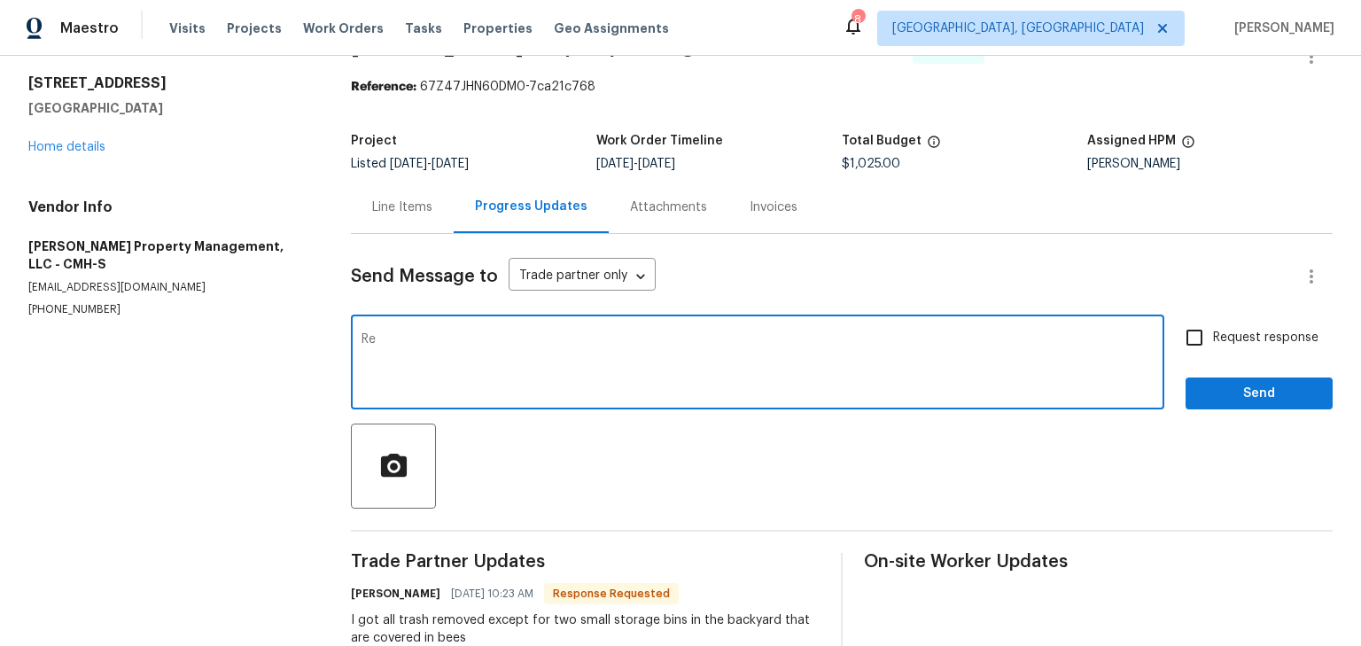
type textarea "R"
type textarea "Ready for invoice. Sorry for the delay!"
click at [1247, 331] on span "Request response" at bounding box center [1265, 338] width 105 height 19
click at [1213, 331] on input "Request response" at bounding box center [1193, 337] width 37 height 37
checkbox input "true"
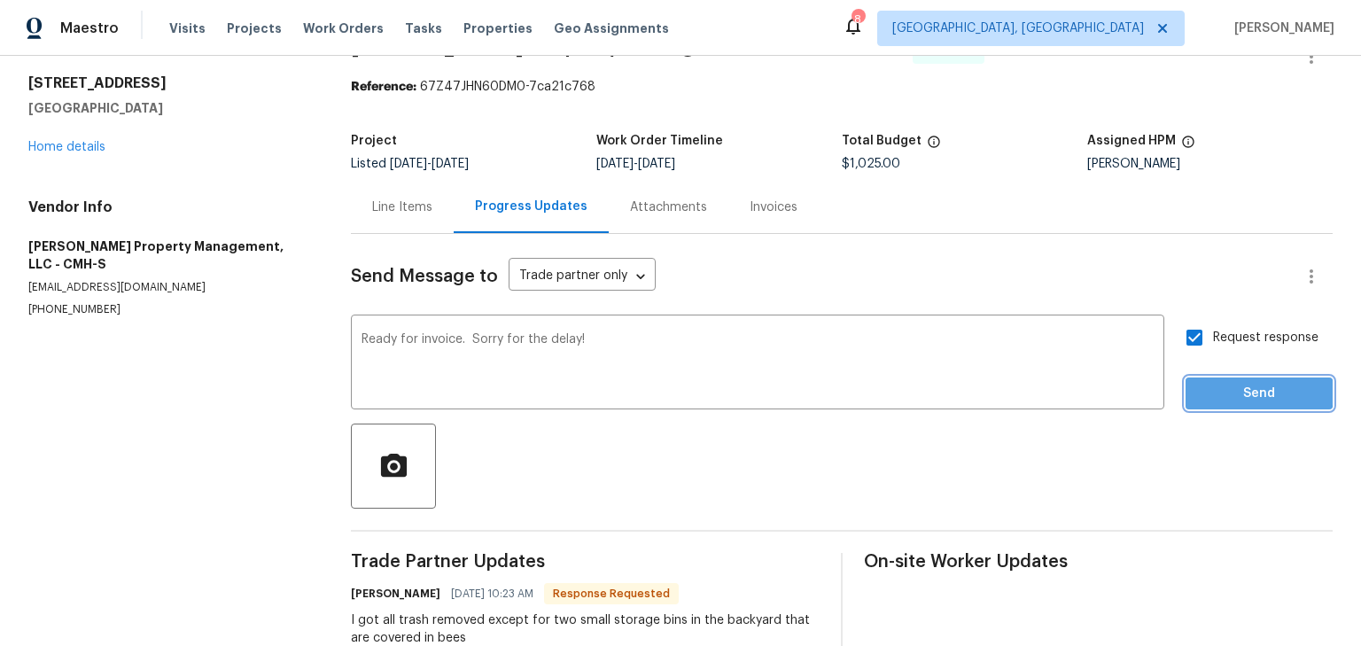
click at [1247, 392] on span "Send" at bounding box center [1258, 394] width 119 height 22
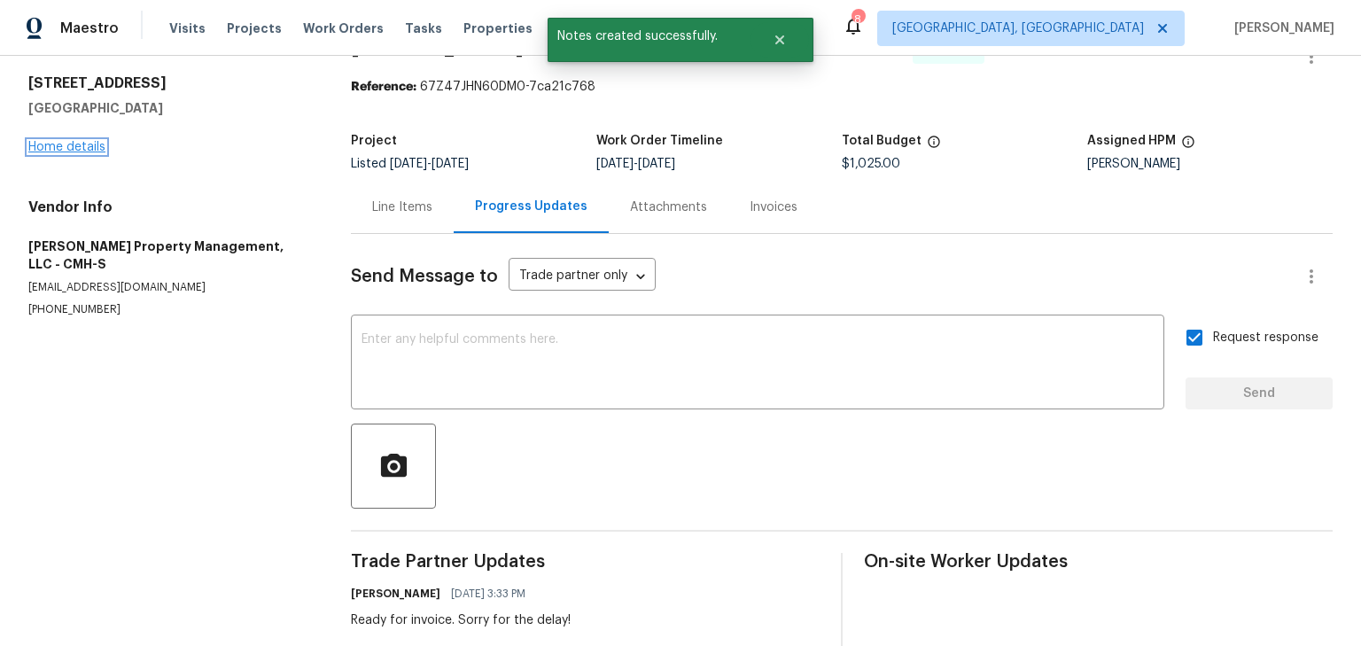
click at [65, 141] on link "Home details" at bounding box center [66, 147] width 77 height 12
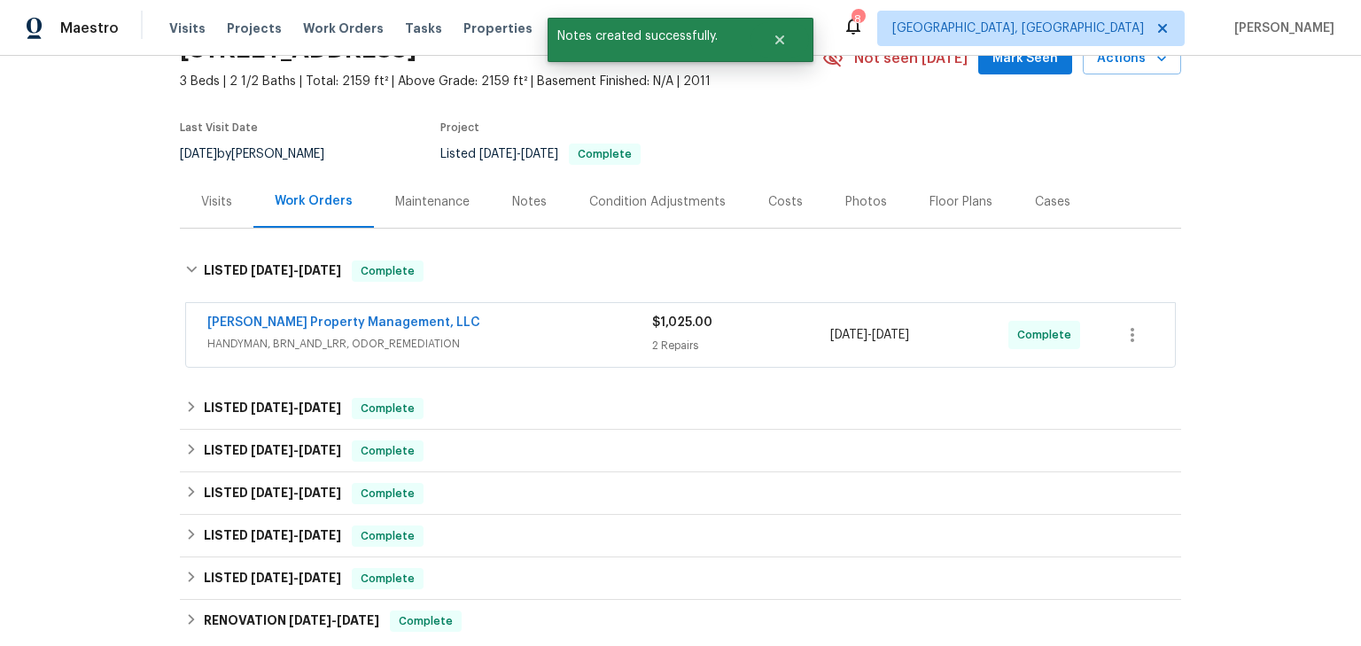
scroll to position [81, 0]
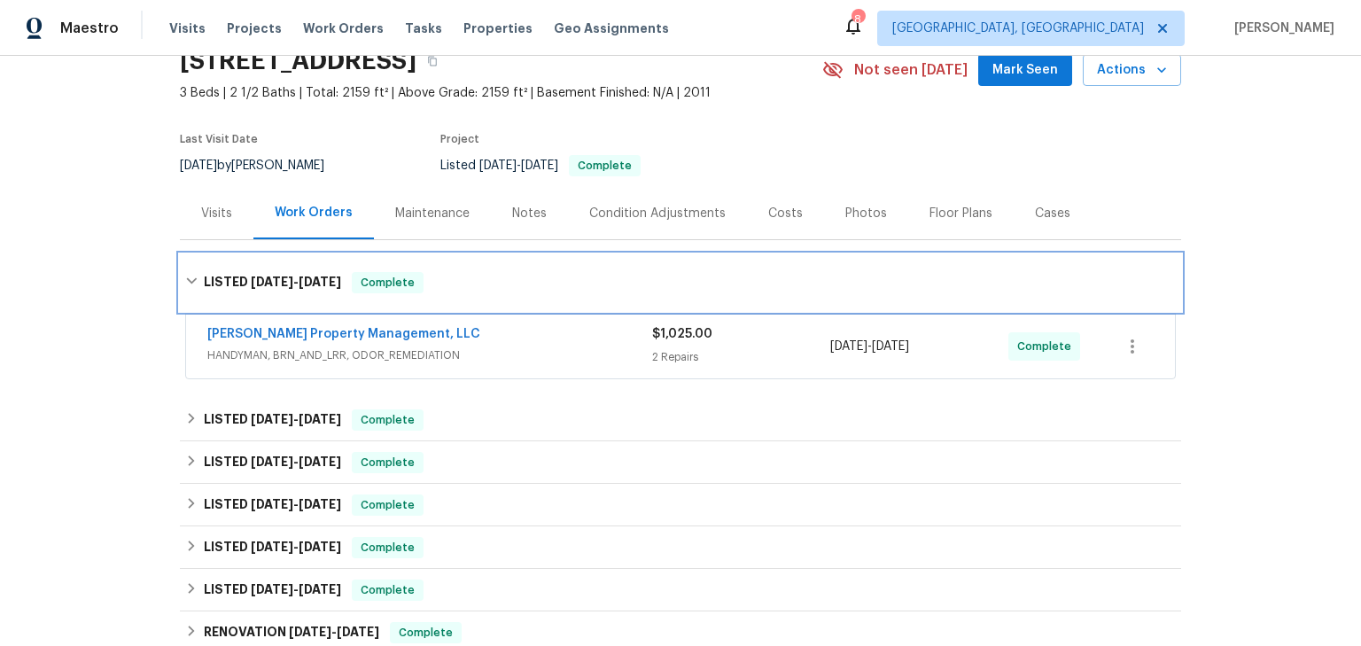
click at [1140, 266] on div "LISTED [DATE] - [DATE] Complete" at bounding box center [680, 282] width 1001 height 57
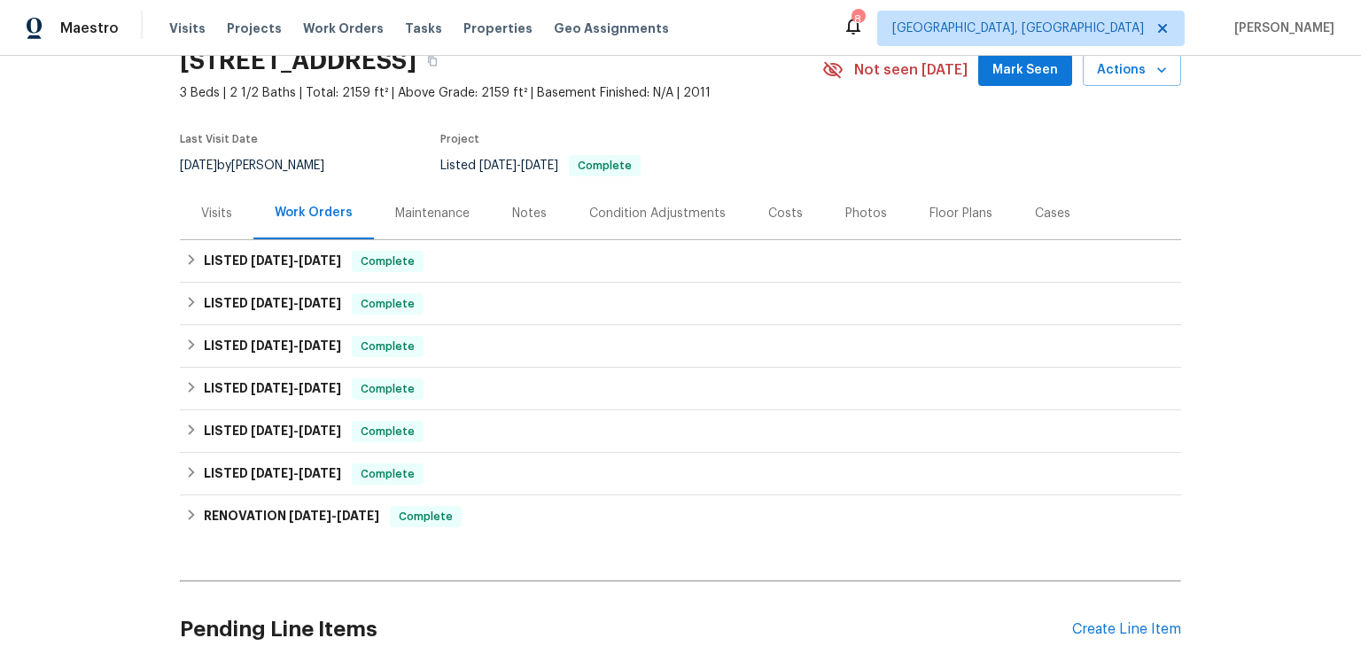
click at [1170, 166] on section "[STREET_ADDRESS] 3 Beds | 2 1/2 Baths | Total: 2159 ft² | Above Grade: 2159 ft²…" at bounding box center [680, 112] width 1001 height 149
